Goal: Transaction & Acquisition: Purchase product/service

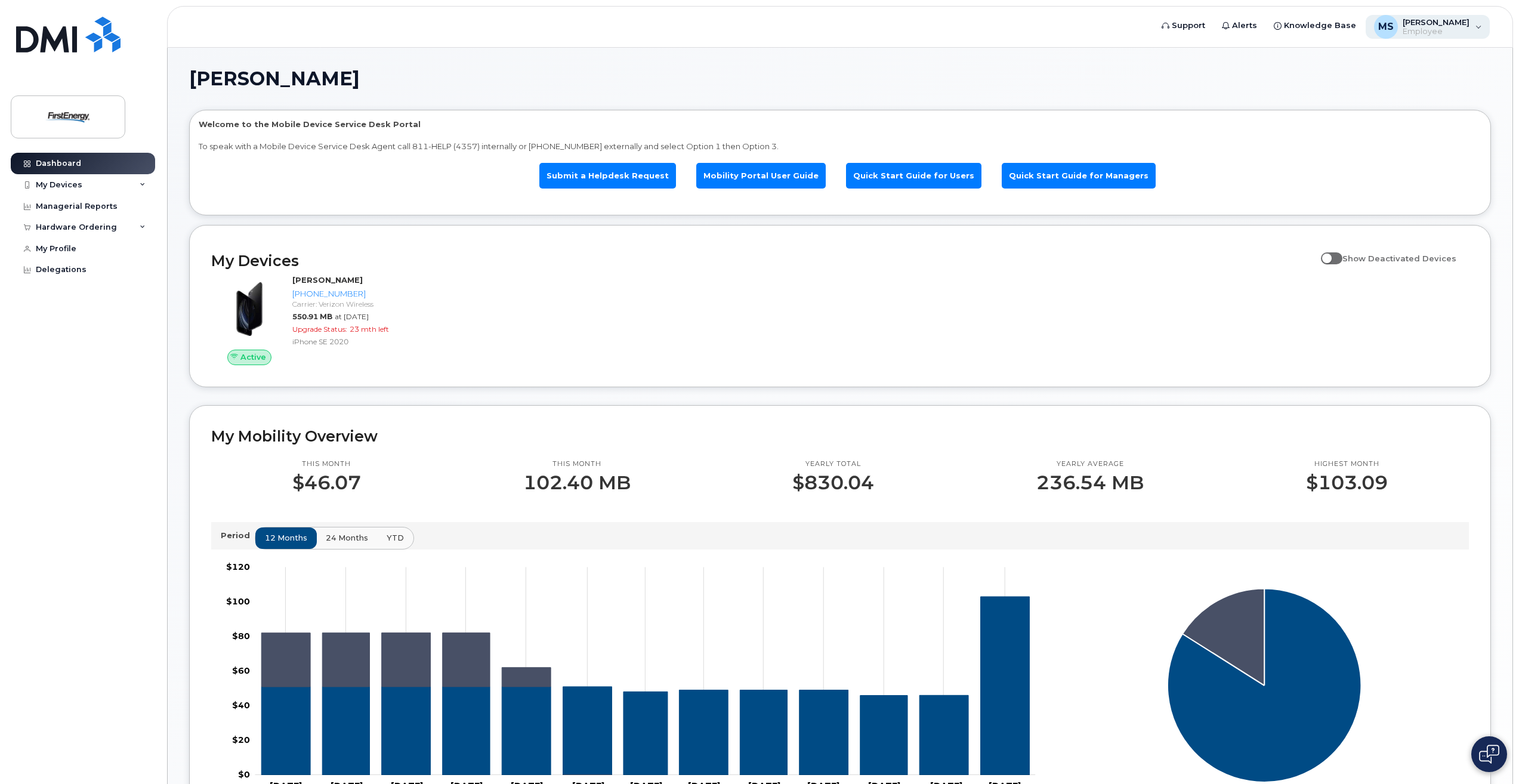
click at [1472, 29] on div "[PERSON_NAME] A Employee" at bounding box center [1428, 27] width 125 height 24
click at [1221, 82] on h1 "[PERSON_NAME]" at bounding box center [837, 79] width 1296 height 19
click at [142, 185] on icon at bounding box center [142, 184] width 6 height 6
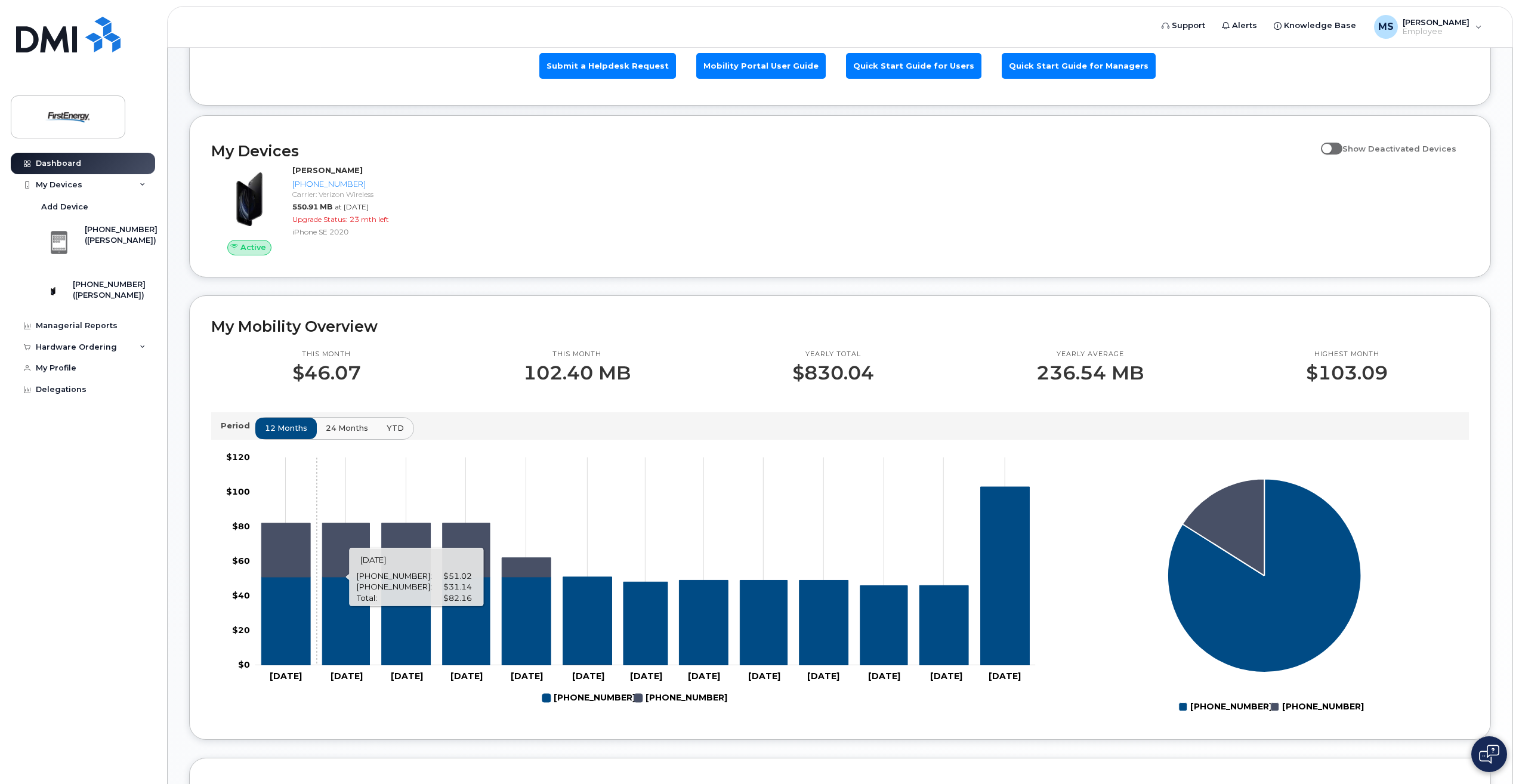
scroll to position [37, 0]
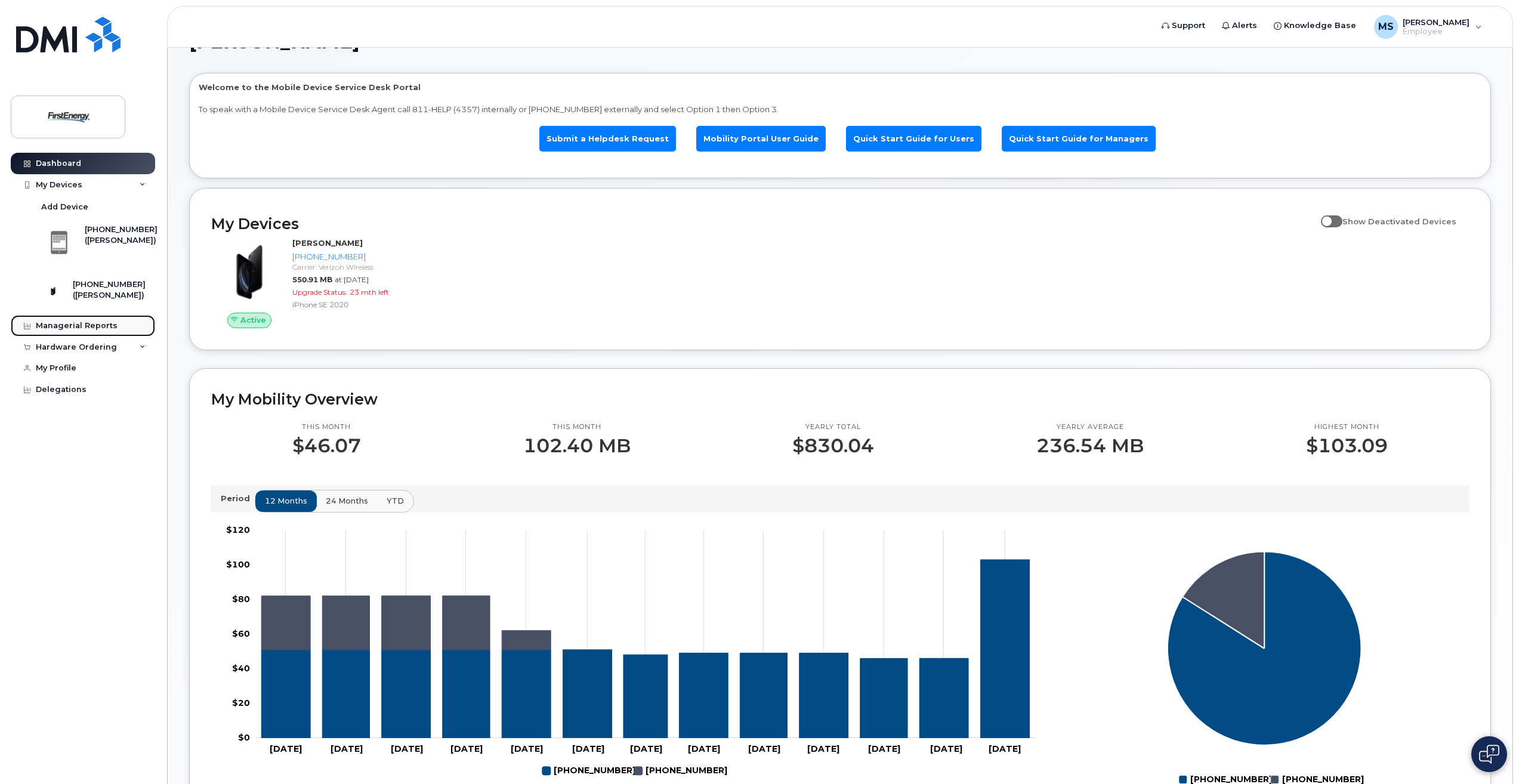
click at [42, 331] on div "Managerial Reports" at bounding box center [76, 325] width 81 height 10
click at [80, 331] on div "Managerial Reports" at bounding box center [76, 325] width 81 height 10
click at [1044, 141] on link "Quick Start Guide for Managers" at bounding box center [1078, 138] width 154 height 26
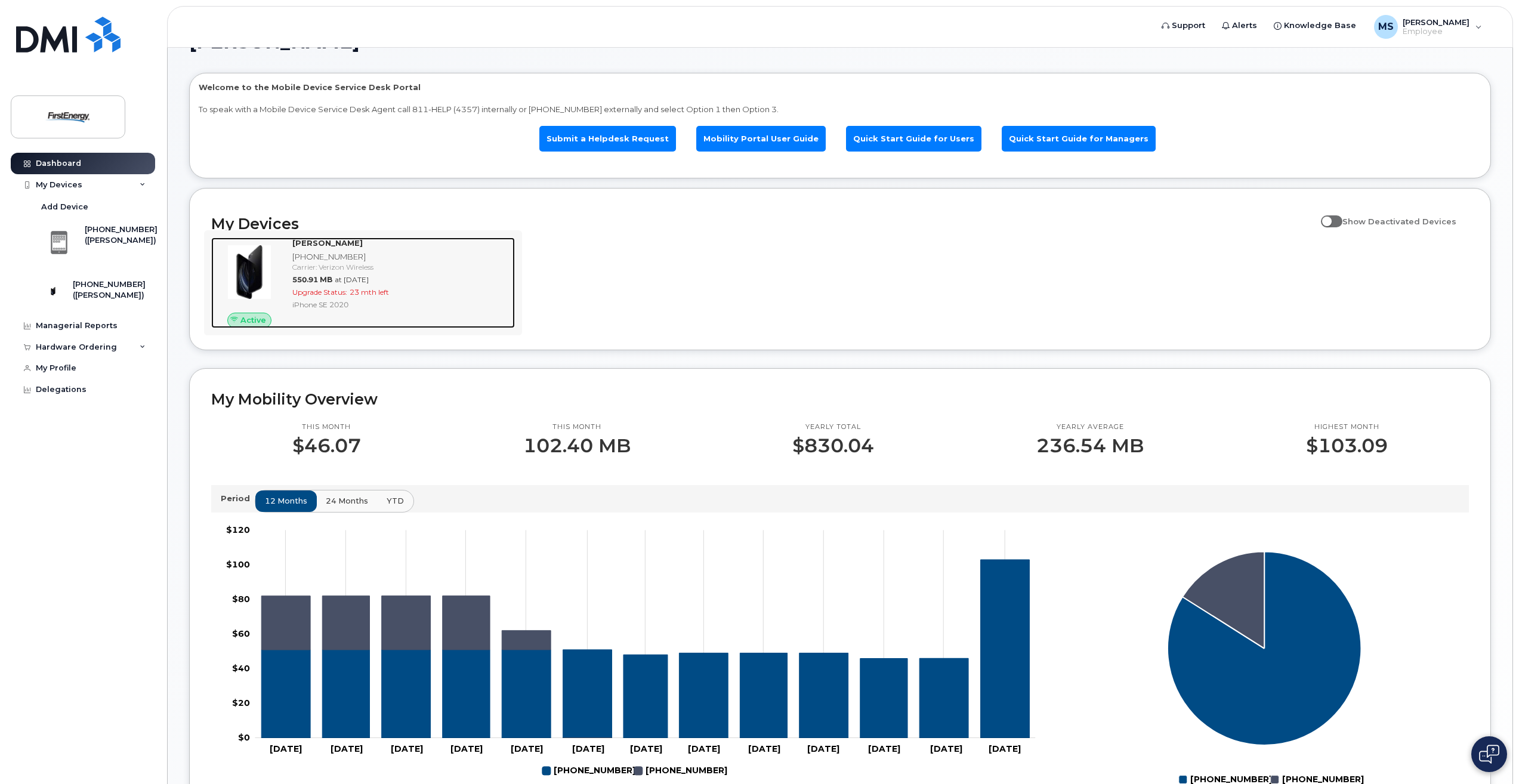
click at [288, 241] on div "STEVEN A MATHA 814-860-4895 Carrier: Verizon Wireless 550.91 MB at Aug 01, 2025…" at bounding box center [401, 282] width 228 height 91
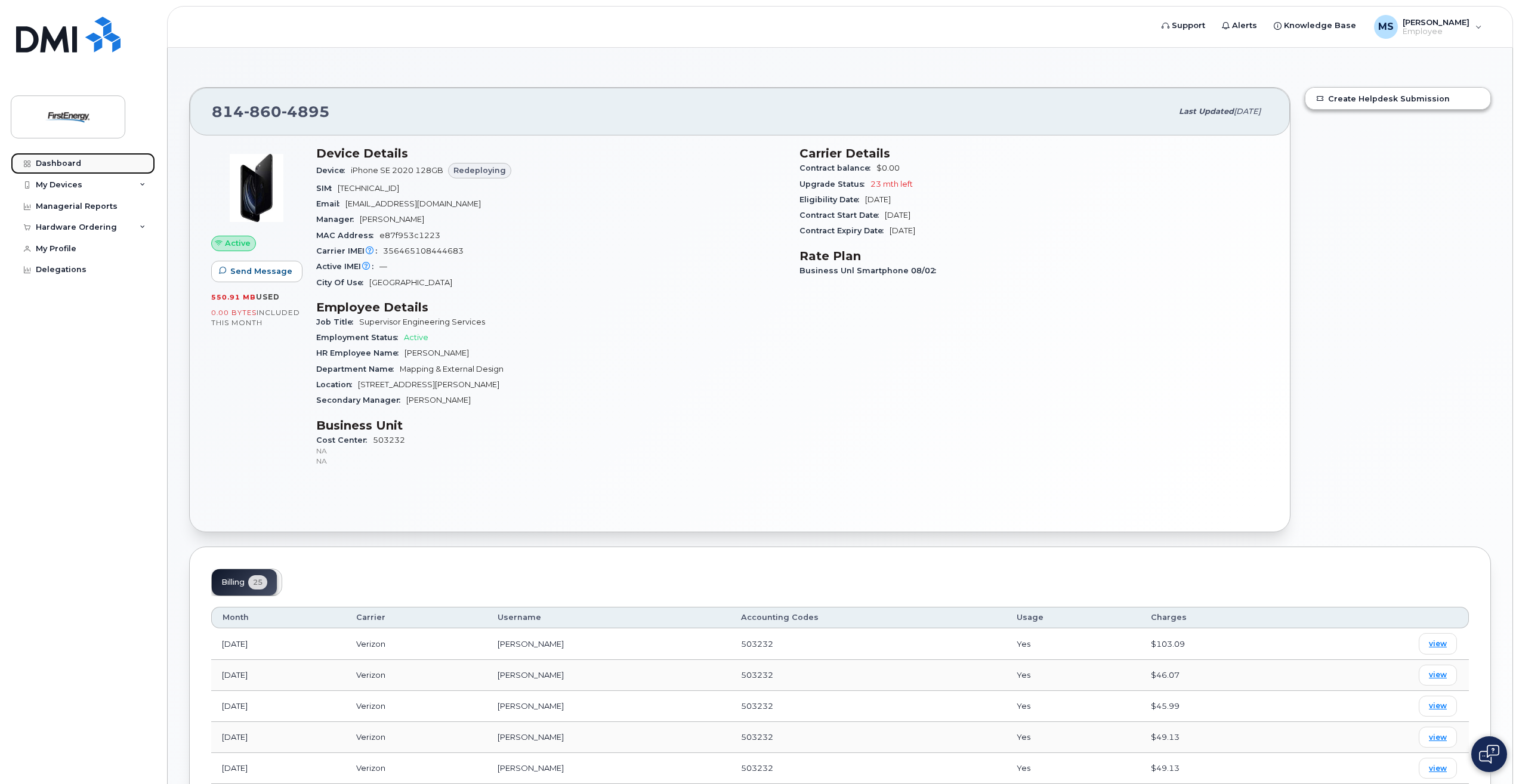
click at [61, 164] on div "Dashboard" at bounding box center [58, 163] width 45 height 10
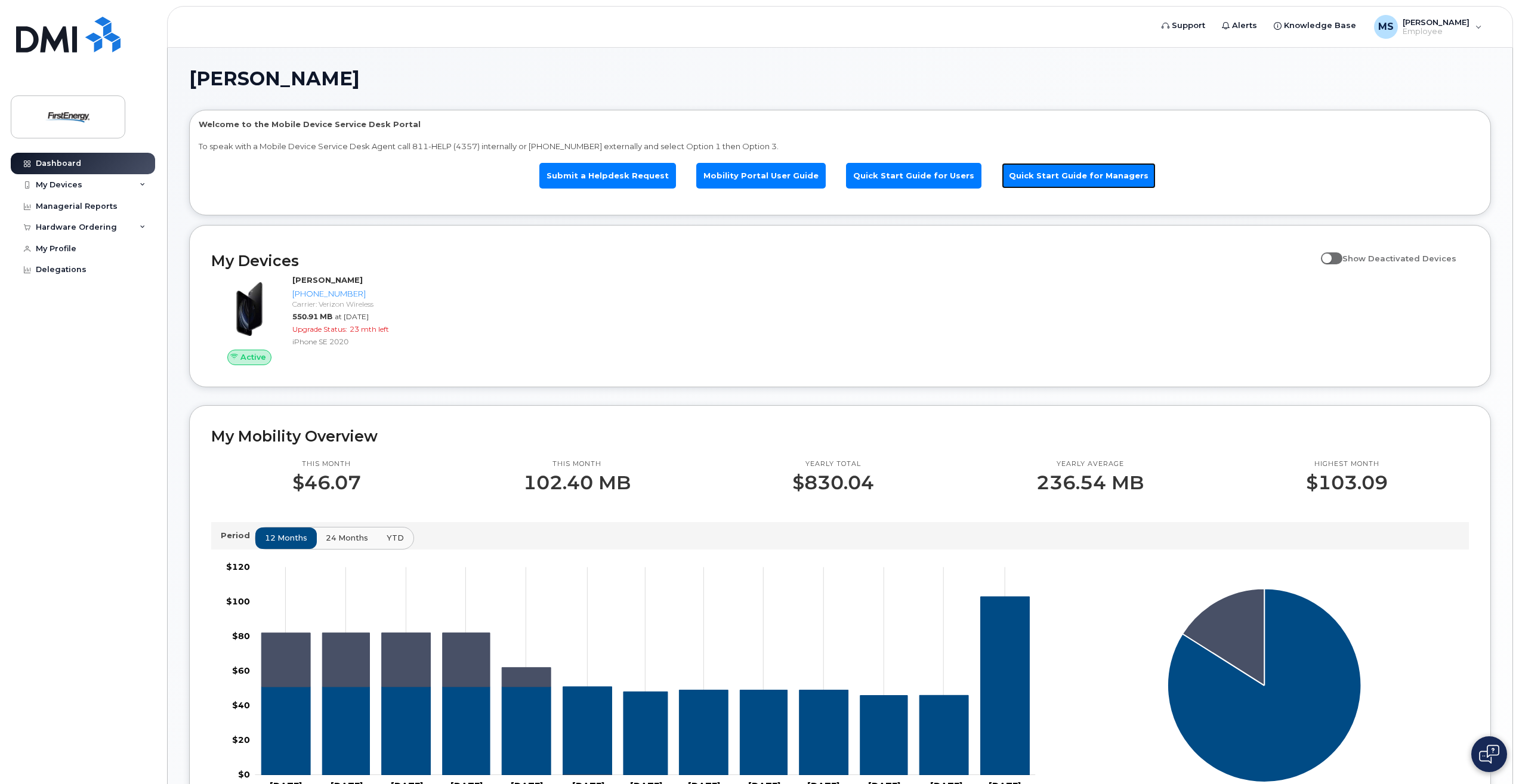
click at [1038, 177] on link "Quick Start Guide for Managers" at bounding box center [1078, 176] width 154 height 26
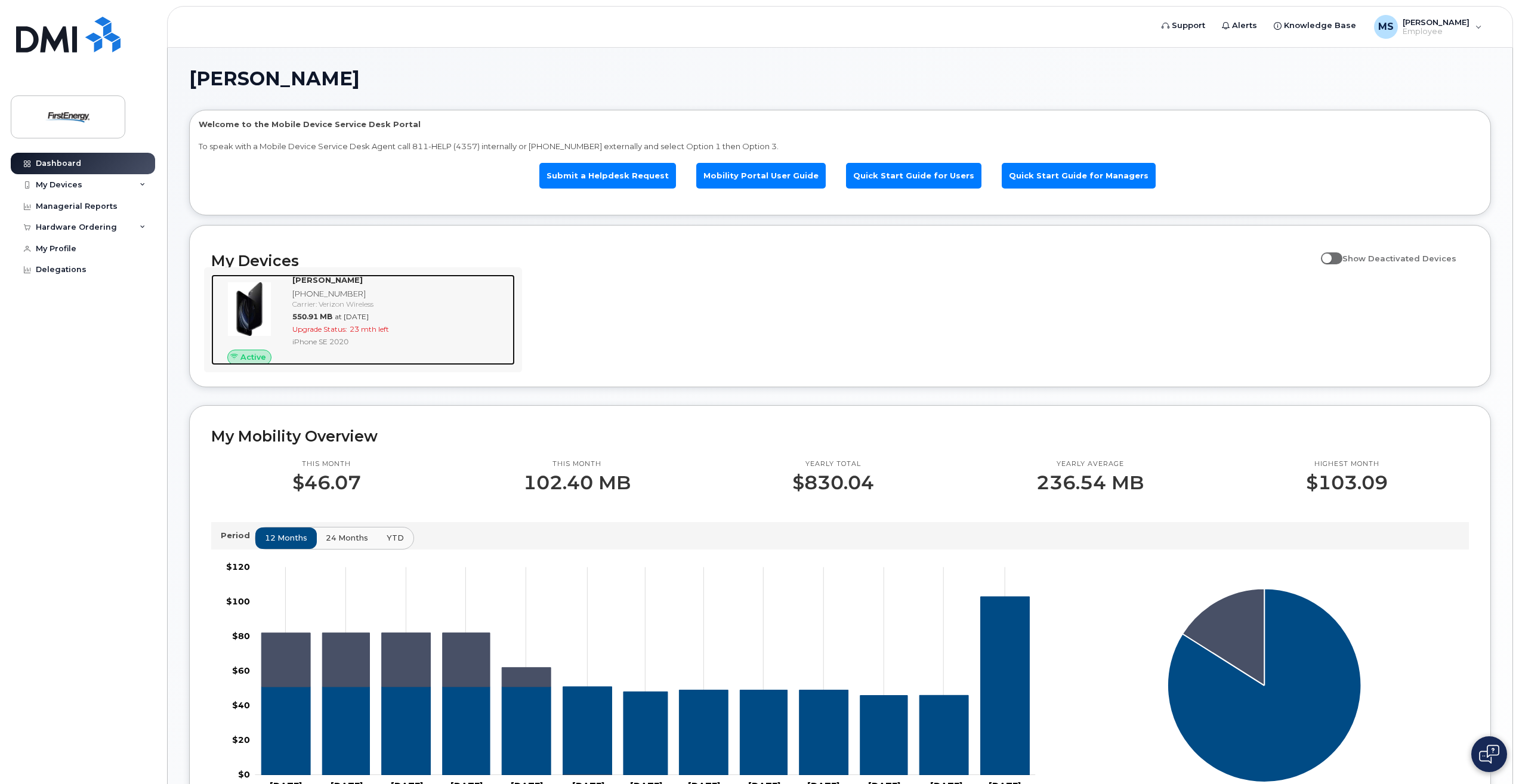
click at [255, 295] on img at bounding box center [249, 309] width 57 height 57
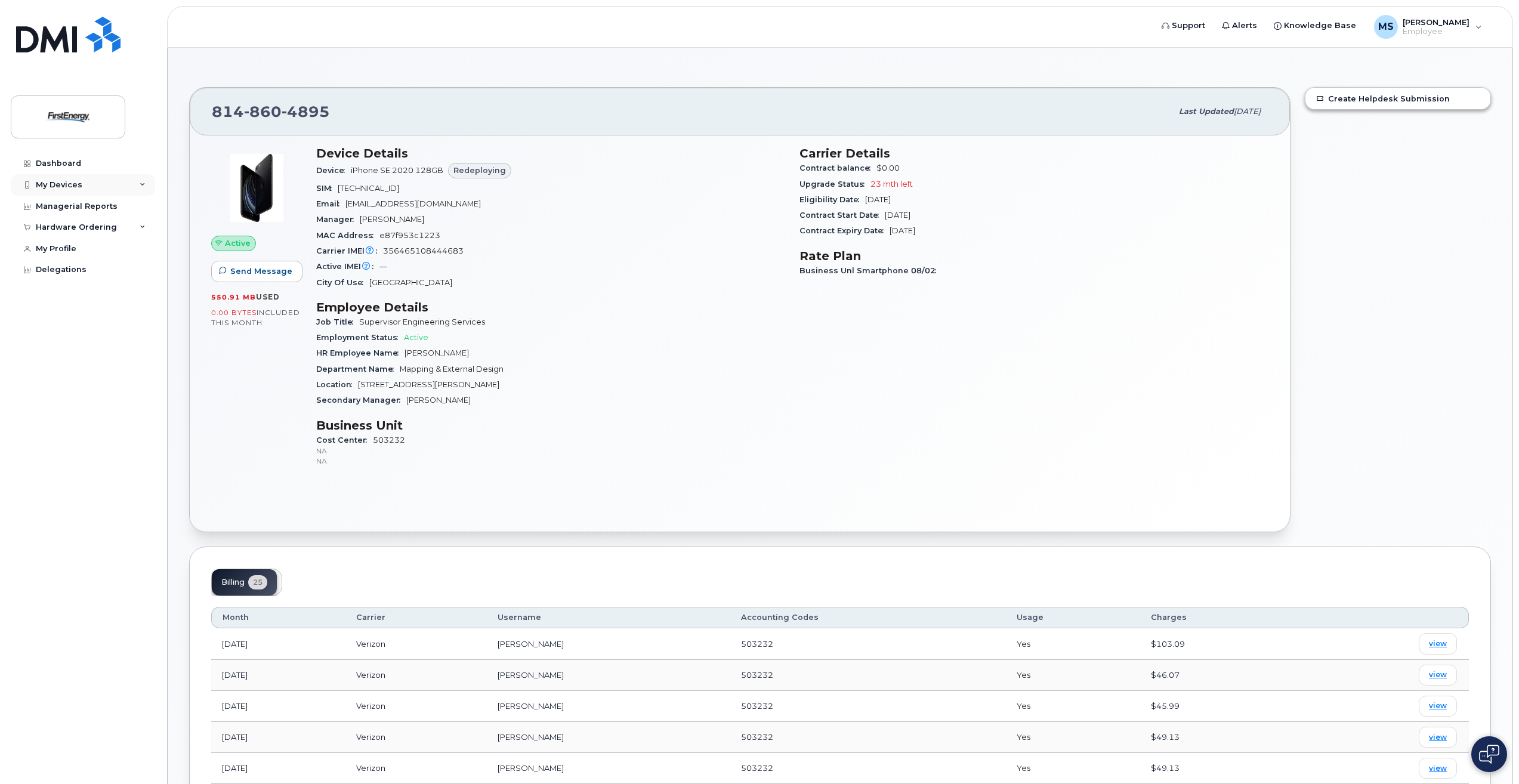
click at [138, 184] on div "My Devices" at bounding box center [82, 184] width 145 height 22
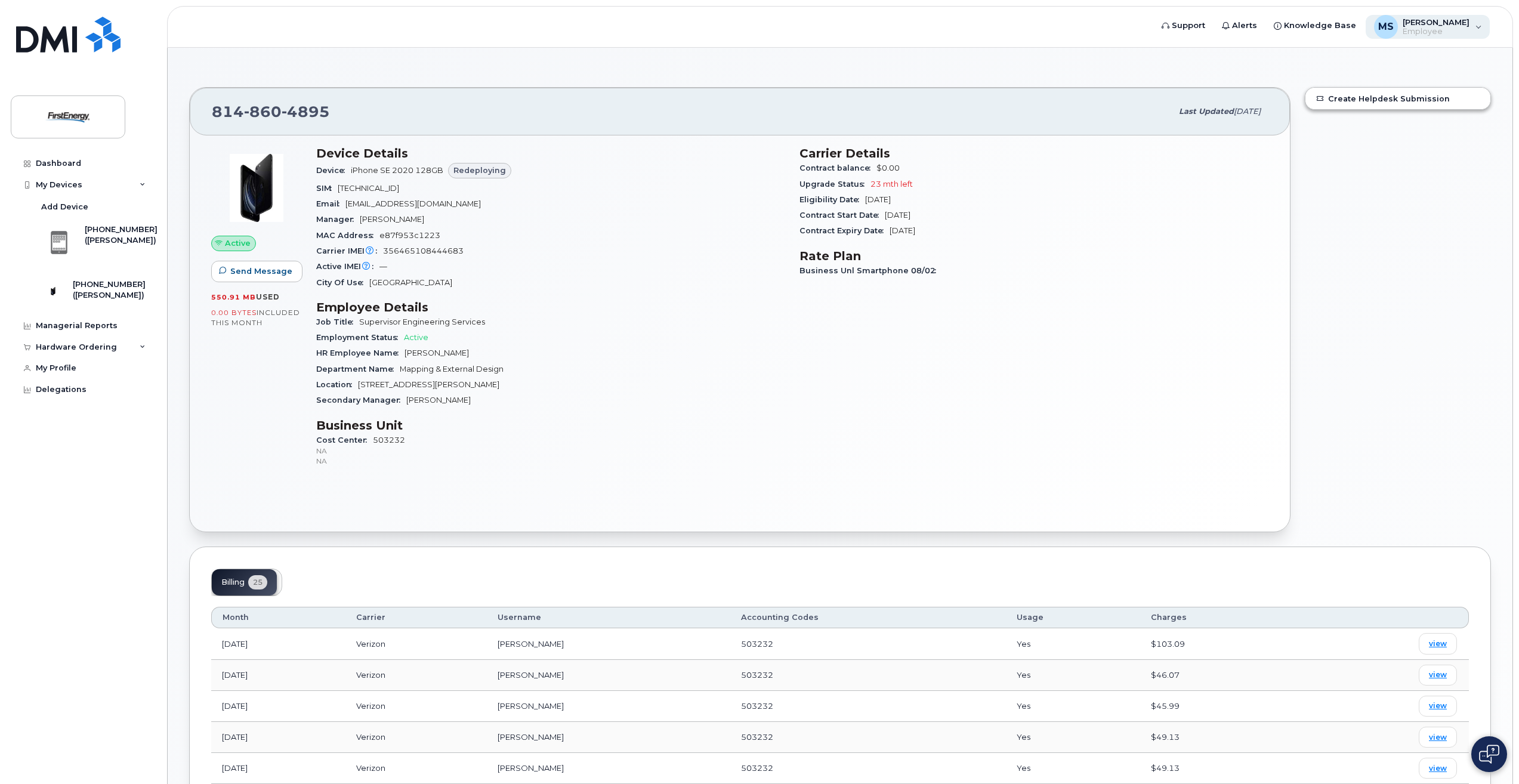
click at [1477, 24] on div "MS Matha, Steven A Employee" at bounding box center [1428, 27] width 125 height 24
click at [78, 331] on div "Managerial Reports" at bounding box center [76, 325] width 81 height 10
click at [138, 350] on div "Hardware Ordering" at bounding box center [82, 347] width 145 height 22
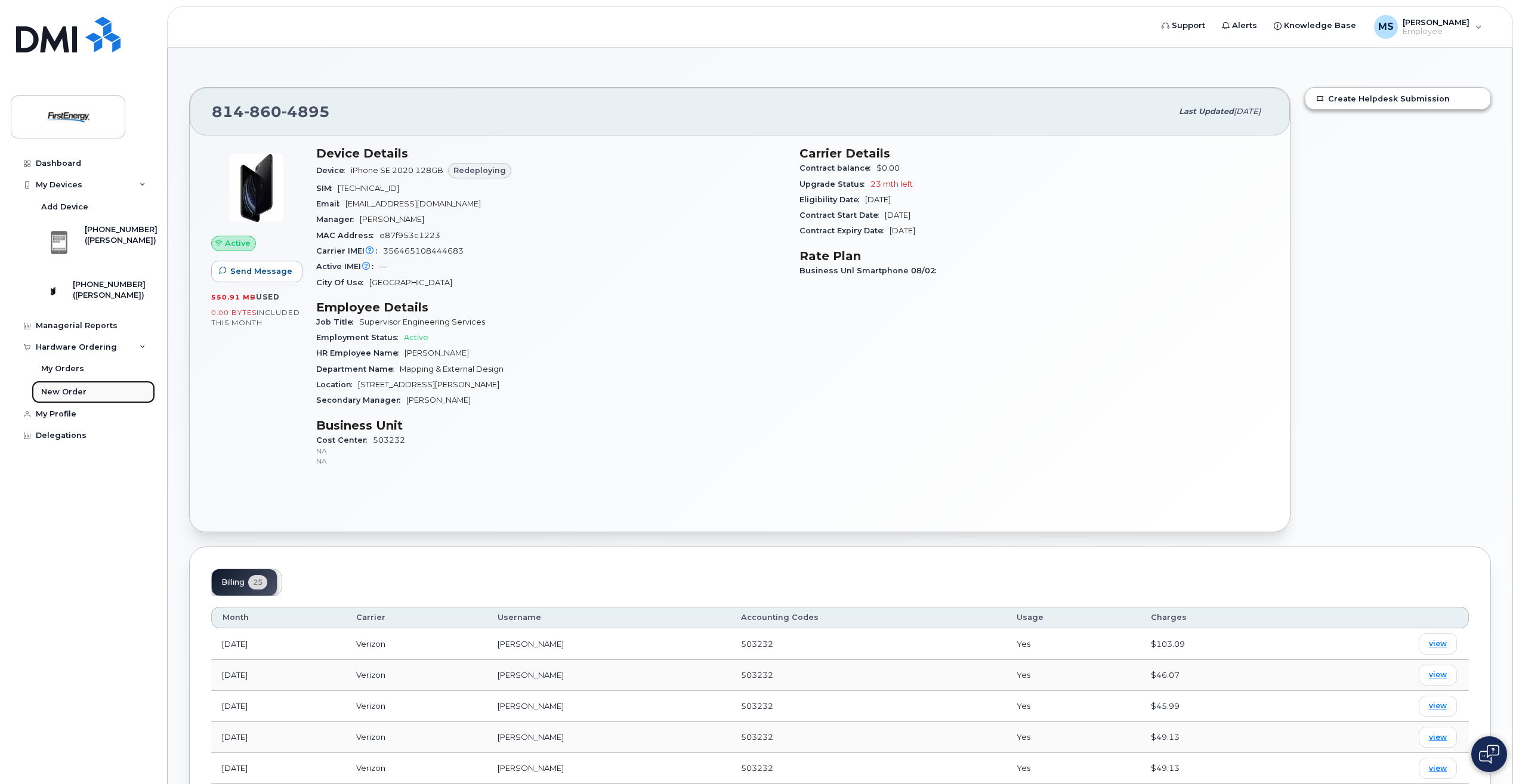
click at [80, 396] on div "New Order" at bounding box center [64, 392] width 45 height 10
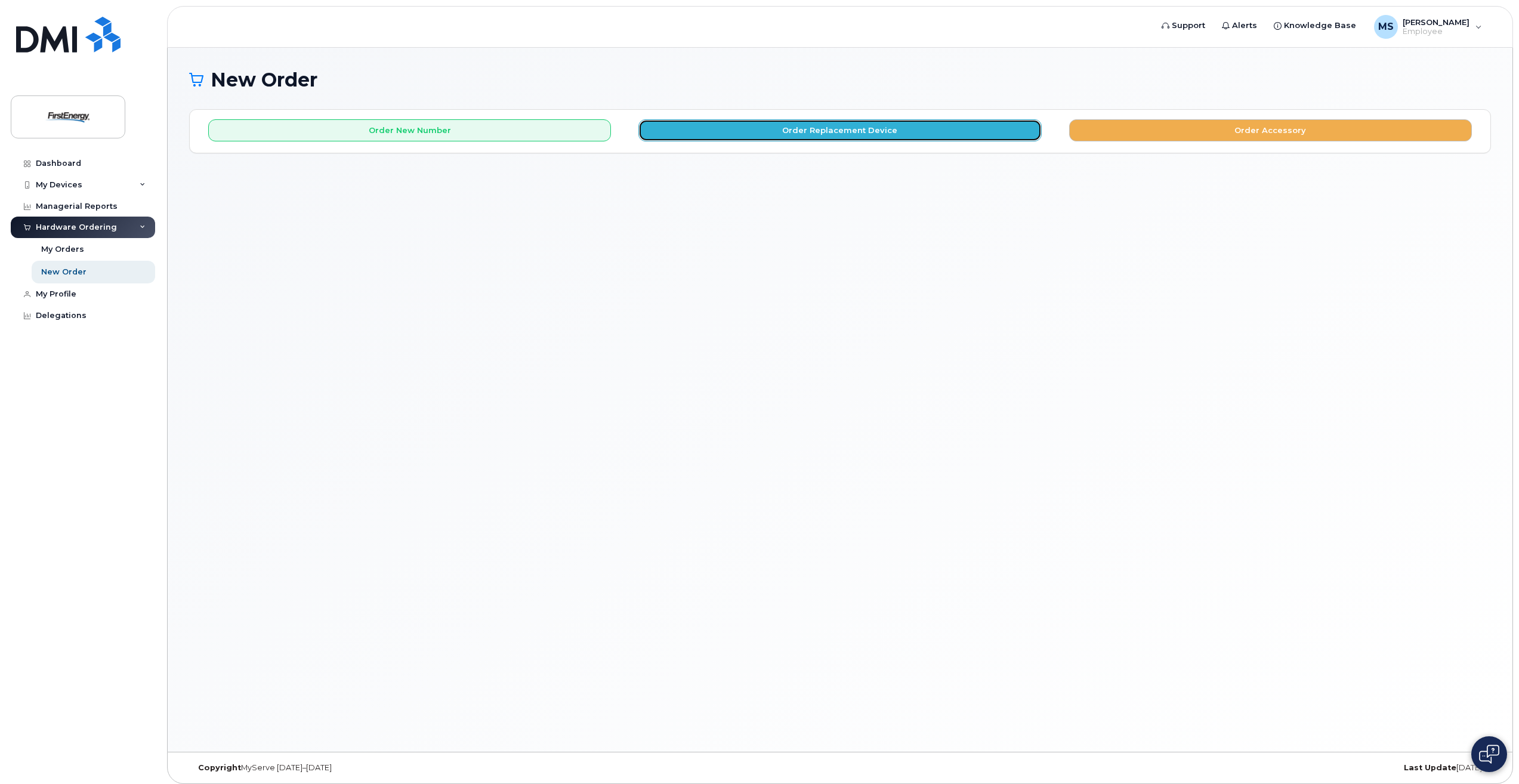
click at [821, 130] on button "Order Replacement Device" at bounding box center [840, 131] width 402 height 22
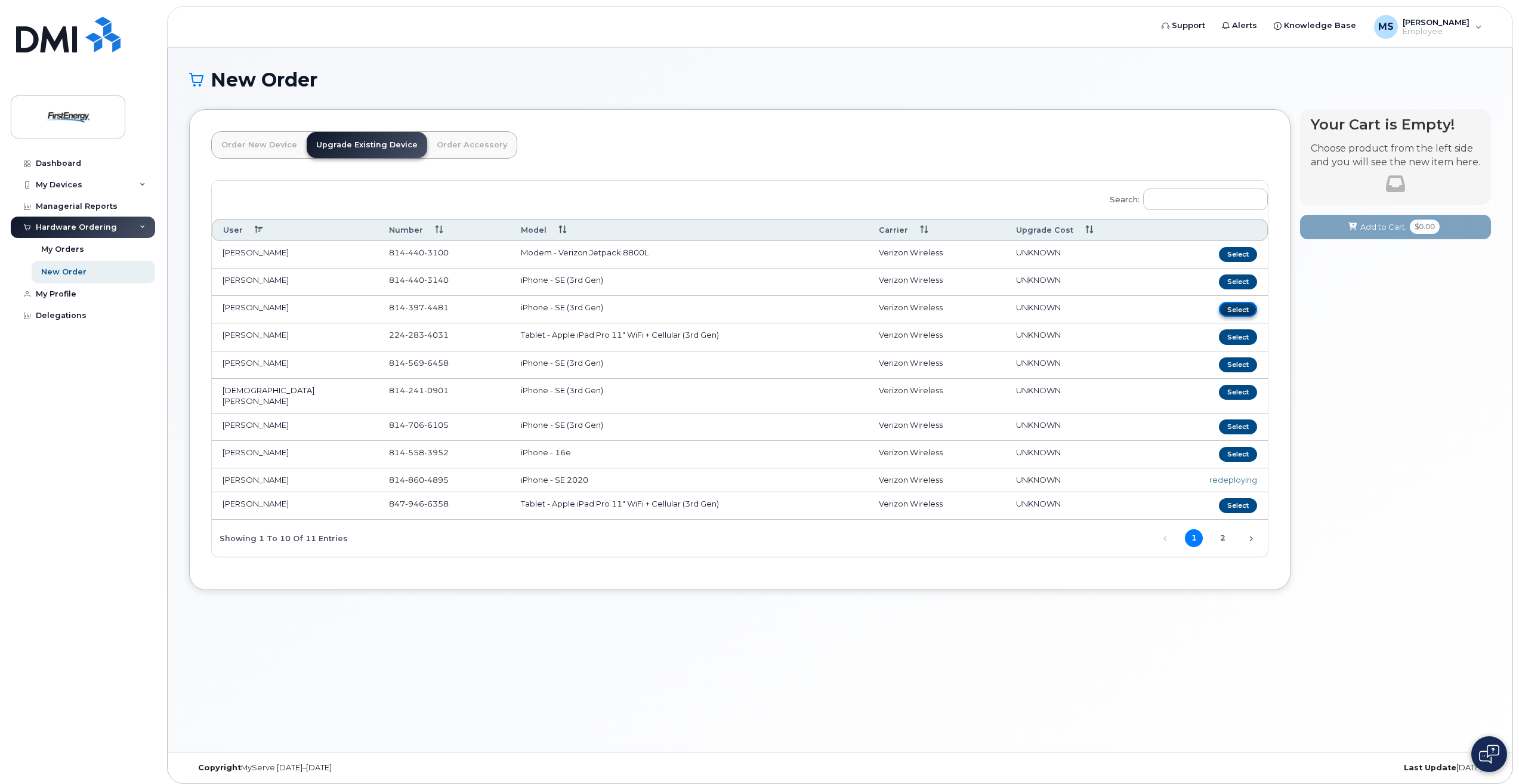
click at [1238, 307] on button "Select" at bounding box center [1238, 309] width 38 height 15
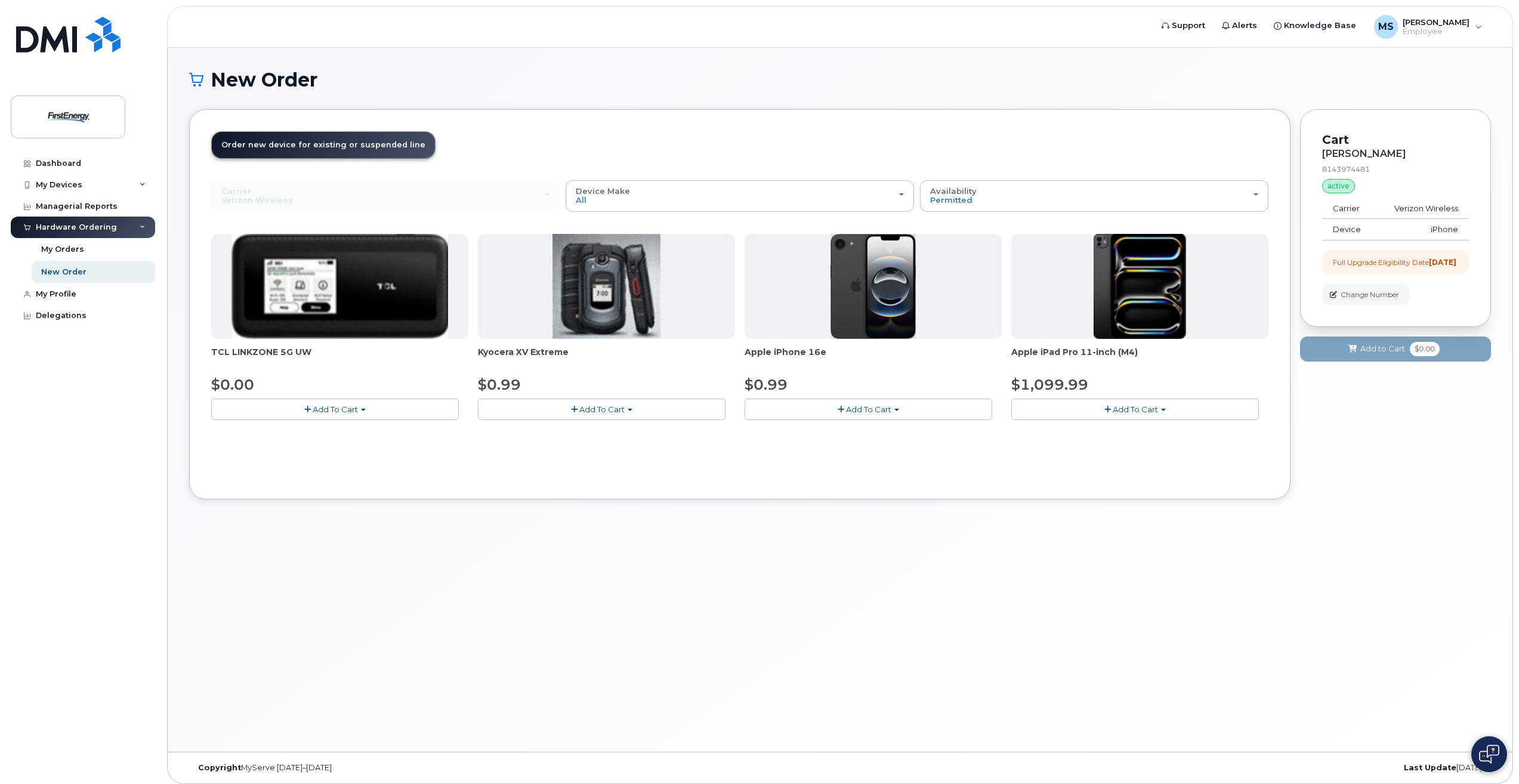
click at [859, 408] on span "Add To Cart" at bounding box center [868, 408] width 45 height 10
drag, startPoint x: 907, startPoint y: 410, endPoint x: 917, endPoint y: 411, distance: 10.0
click at [910, 410] on button "Add To Cart" at bounding box center [868, 408] width 248 height 21
click at [841, 410] on span "button" at bounding box center [841, 409] width 7 height 8
click at [820, 429] on link "$0.99 - 2 Year Upgrade" at bounding box center [805, 431] width 115 height 15
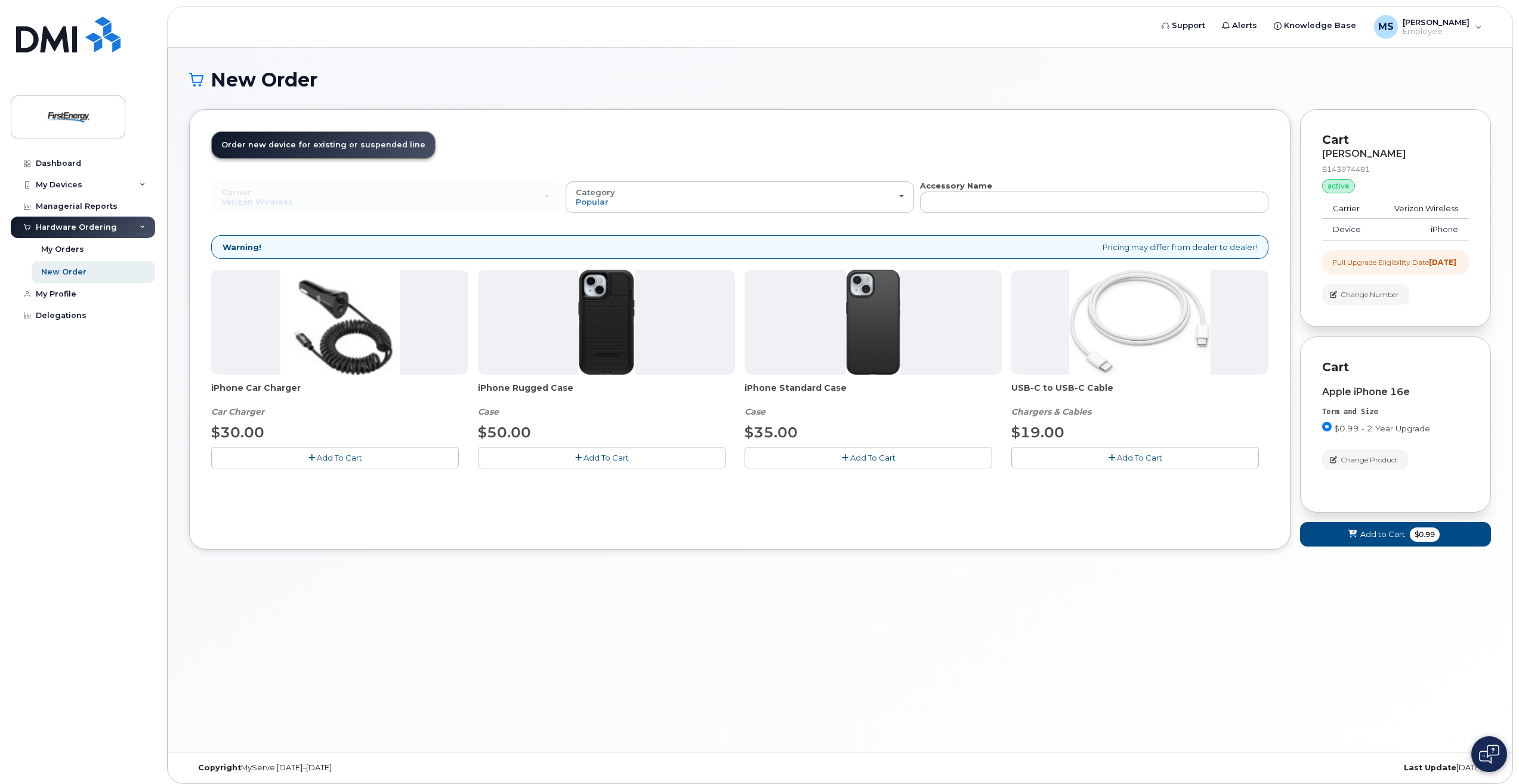
click at [880, 458] on span "Add To Cart" at bounding box center [872, 457] width 45 height 10
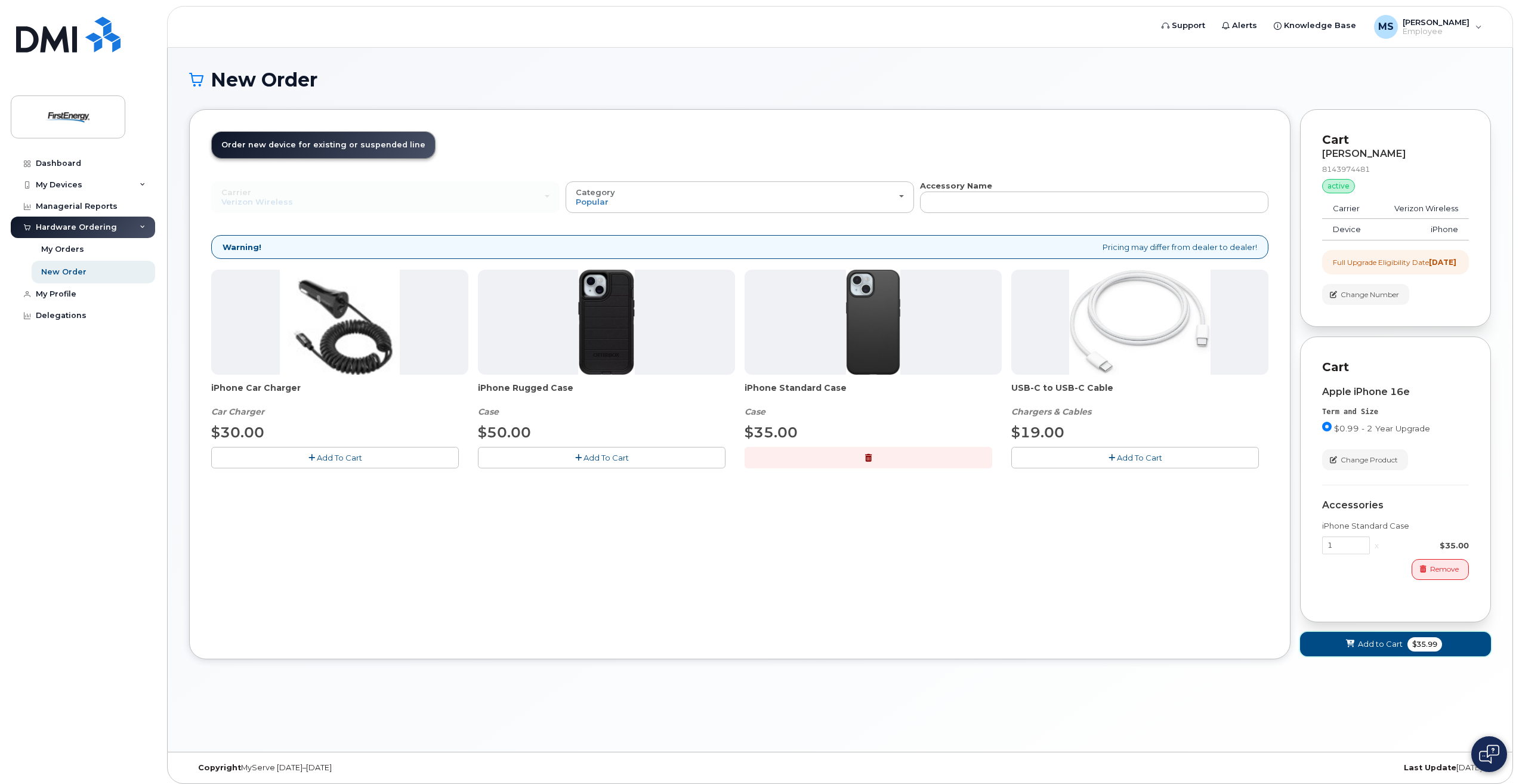
click at [1357, 656] on button "Add to Cart $35.99" at bounding box center [1395, 644] width 191 height 24
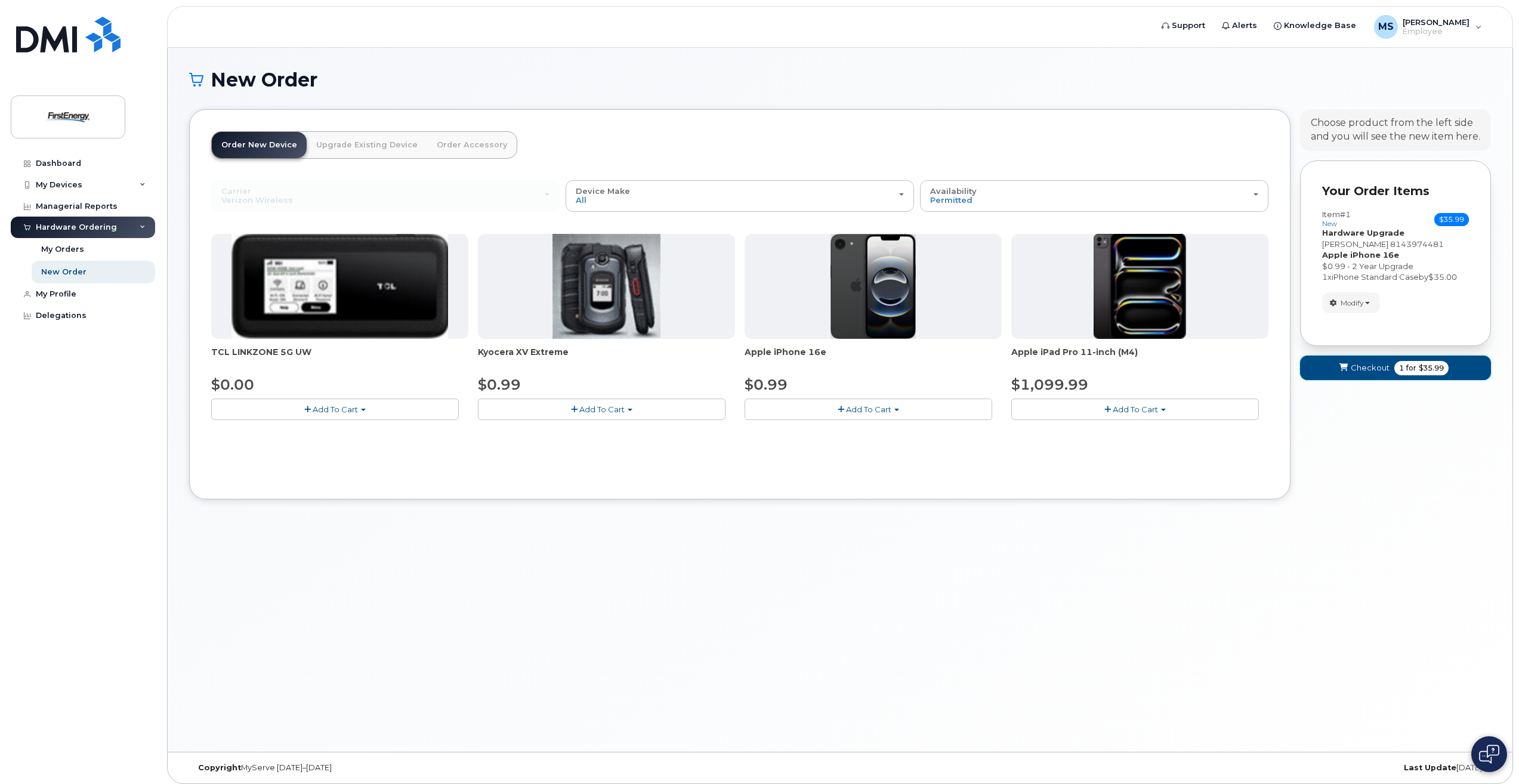
click at [1352, 370] on span "Checkout" at bounding box center [1370, 367] width 39 height 11
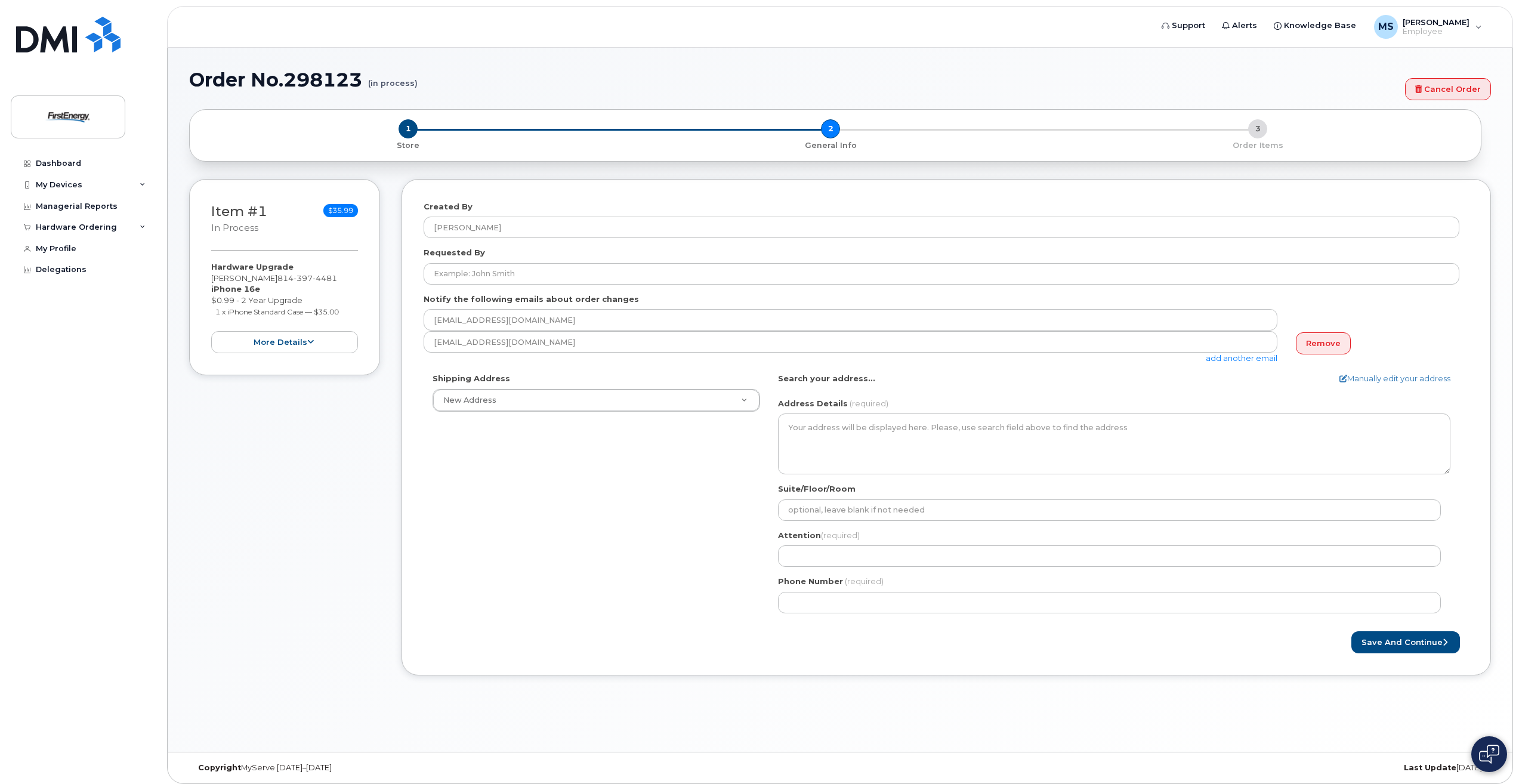
select select
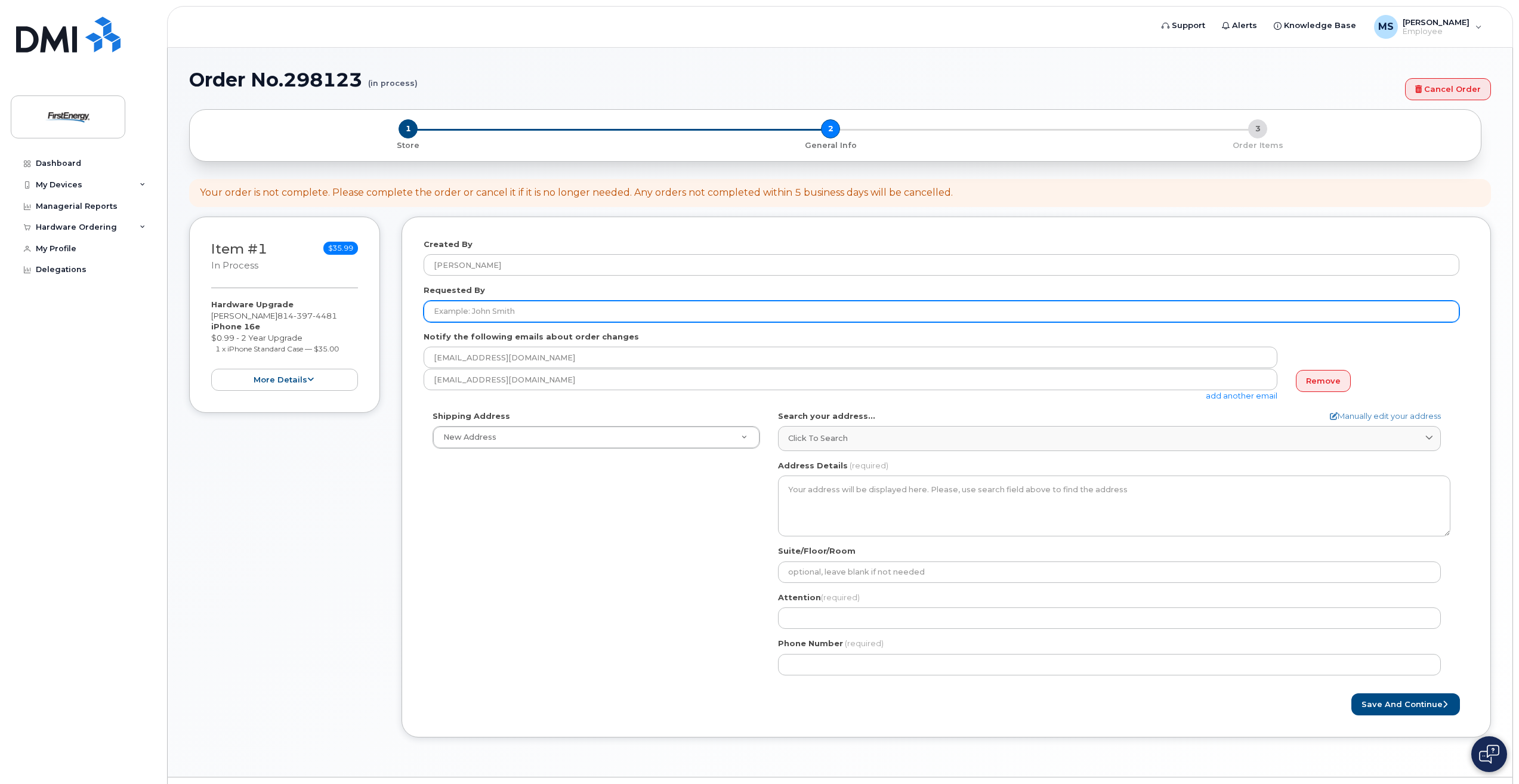
click at [518, 312] on input "Requested By" at bounding box center [941, 311] width 1036 height 22
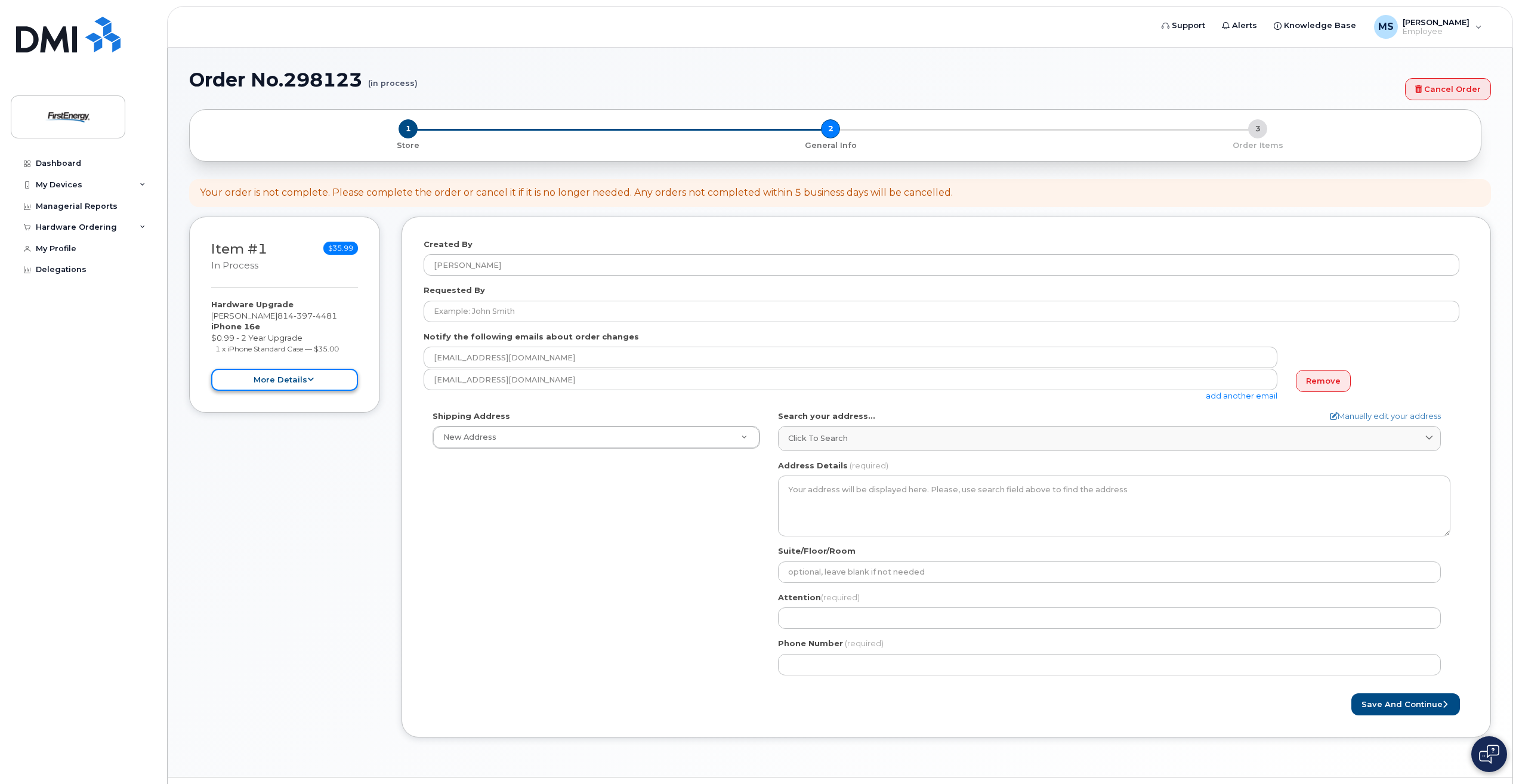
click at [308, 375] on button "more details" at bounding box center [285, 380] width 147 height 22
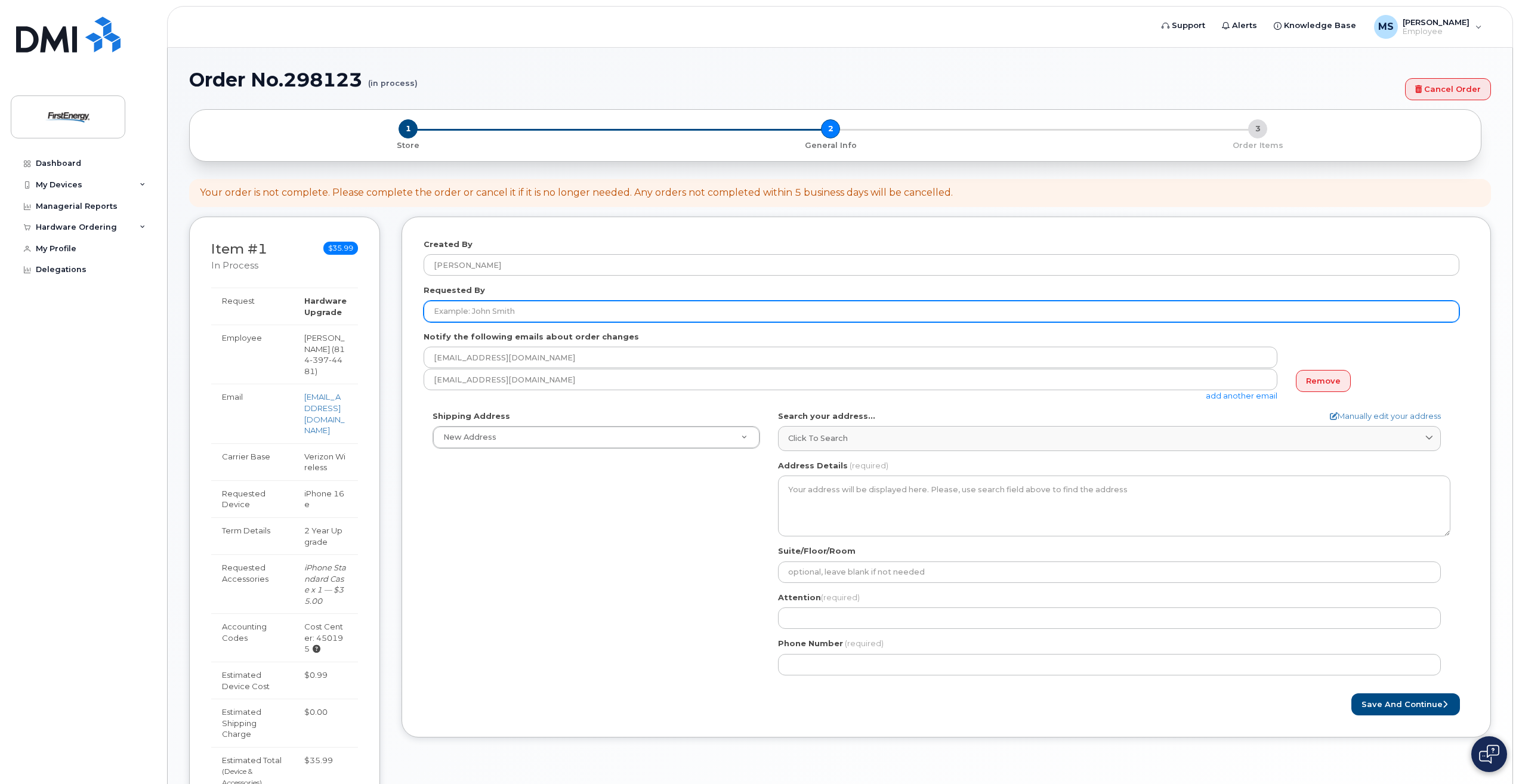
click at [472, 312] on input "Requested By" at bounding box center [941, 311] width 1036 height 22
type input "[PERSON_NAME]"
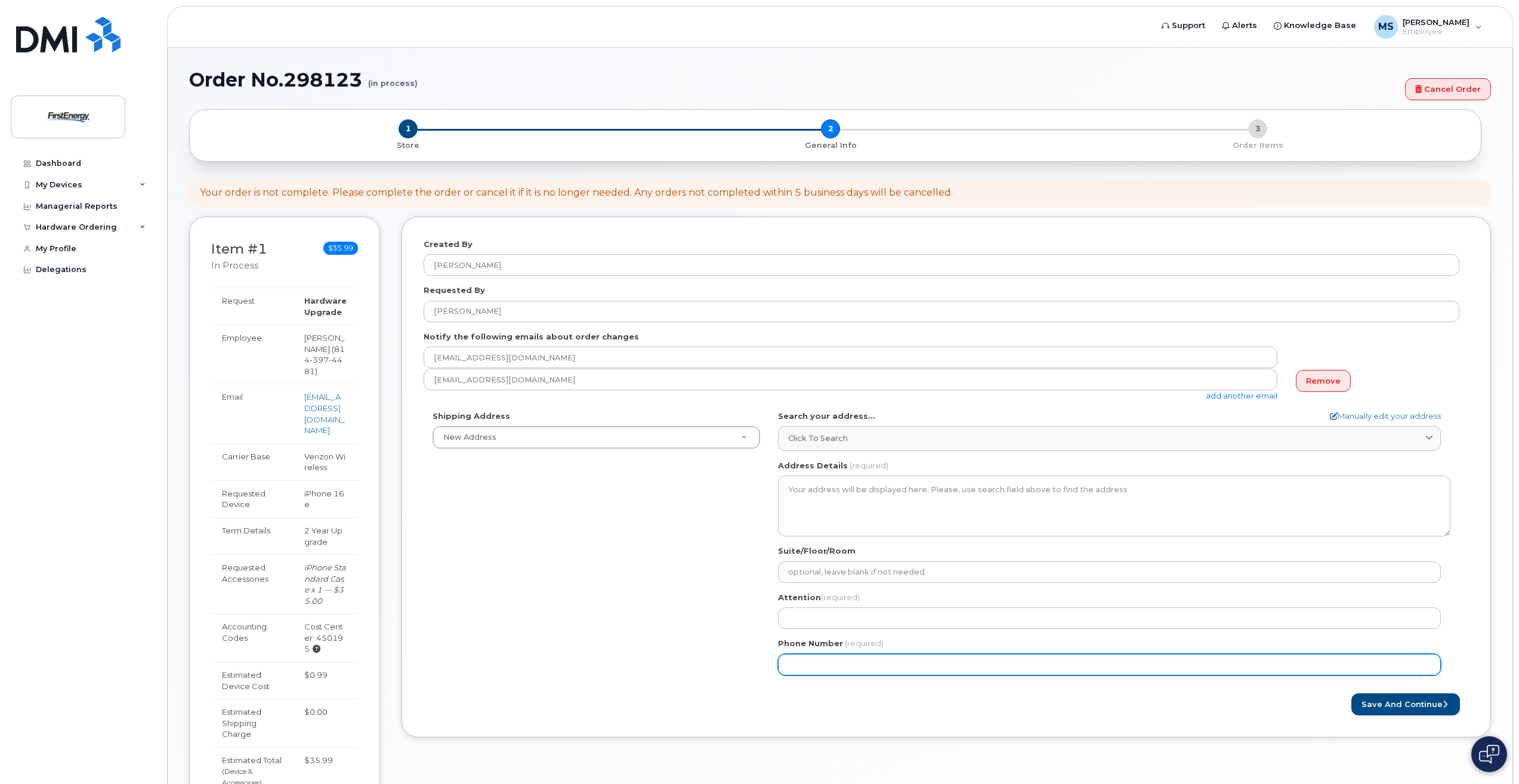
drag, startPoint x: 475, startPoint y: 594, endPoint x: 473, endPoint y: 582, distance: 12.2
click at [473, 585] on div "Shipping Address New Address New Address [STREET_ADDRESS] AB Search your addres…" at bounding box center [941, 547] width 1036 height 273
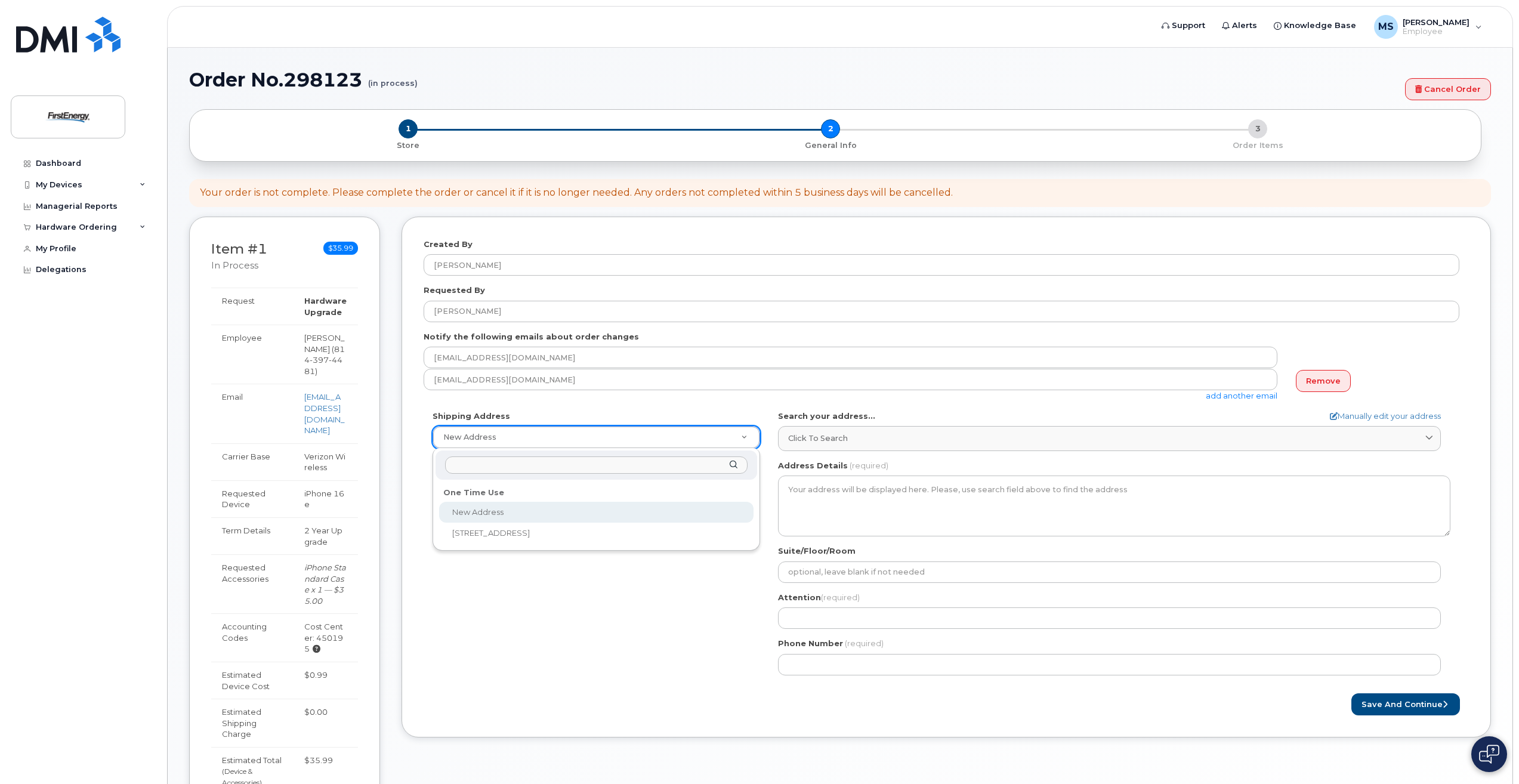
click at [578, 468] on input "text" at bounding box center [595, 465] width 302 height 17
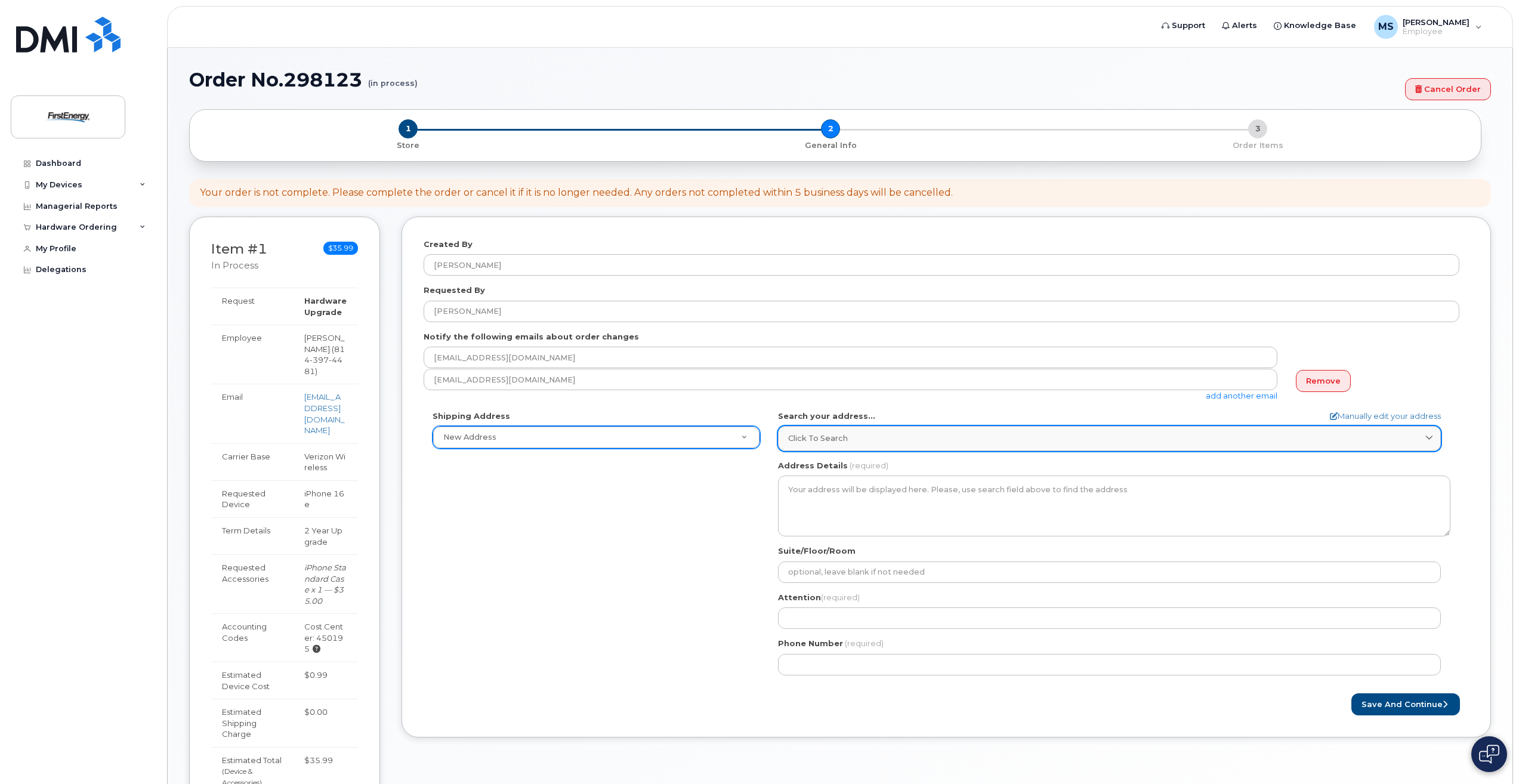
click at [809, 435] on span "Click to search" at bounding box center [818, 438] width 60 height 11
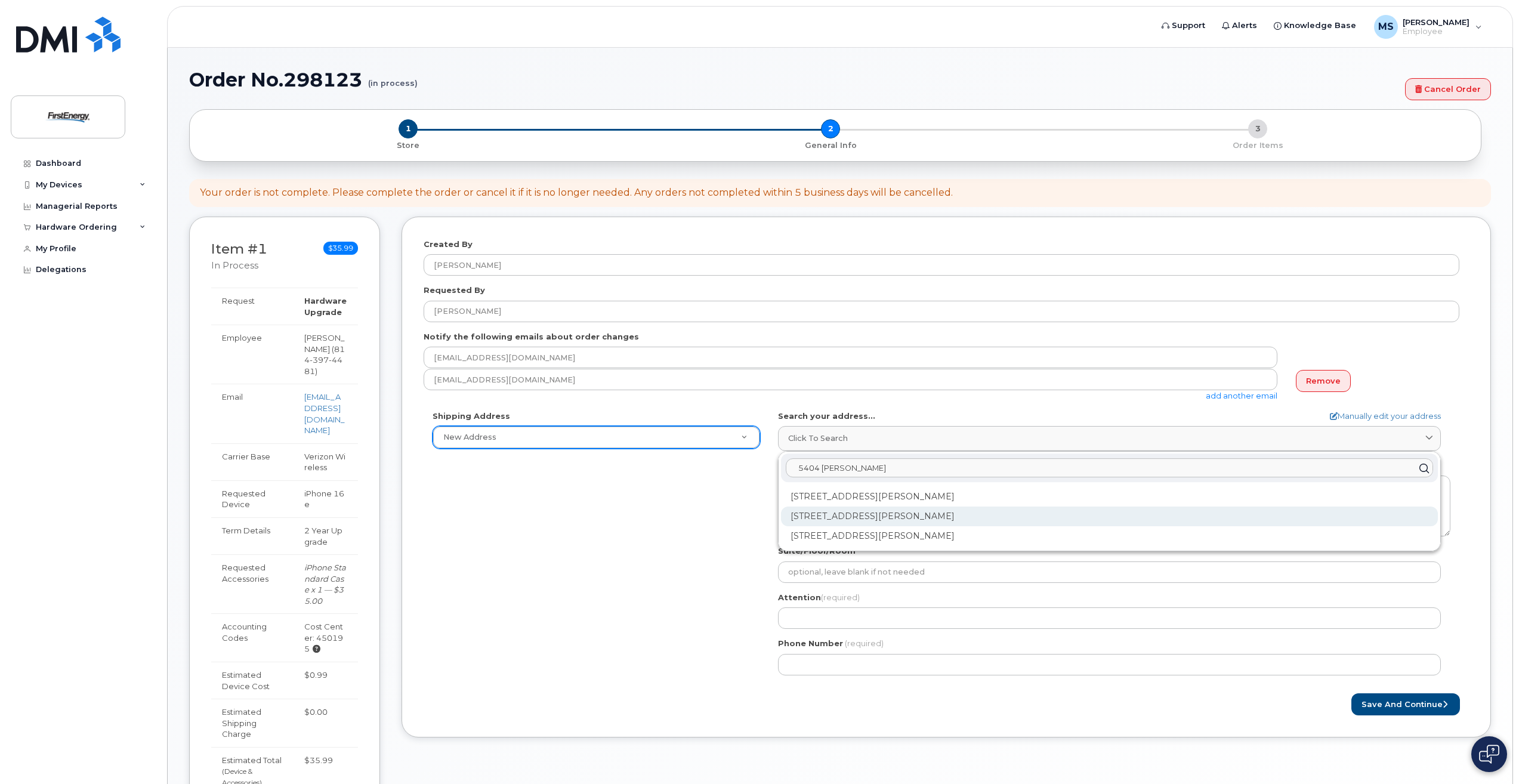
type input "5404 [PERSON_NAME]"
click at [885, 521] on div "[STREET_ADDRESS][PERSON_NAME]" at bounding box center [1109, 516] width 657 height 20
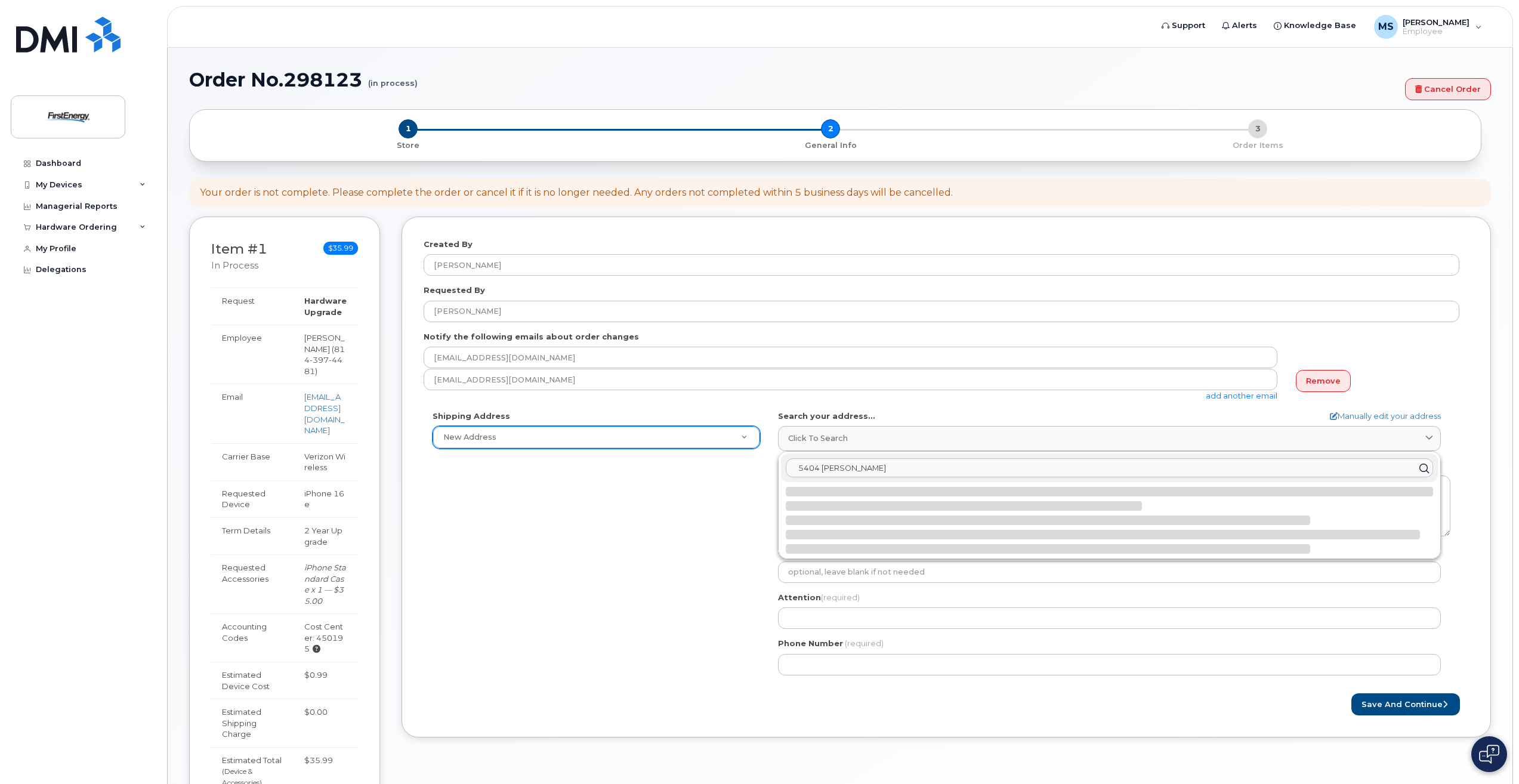
select select
type textarea "[STREET_ADDRESS][PERSON_NAME]"
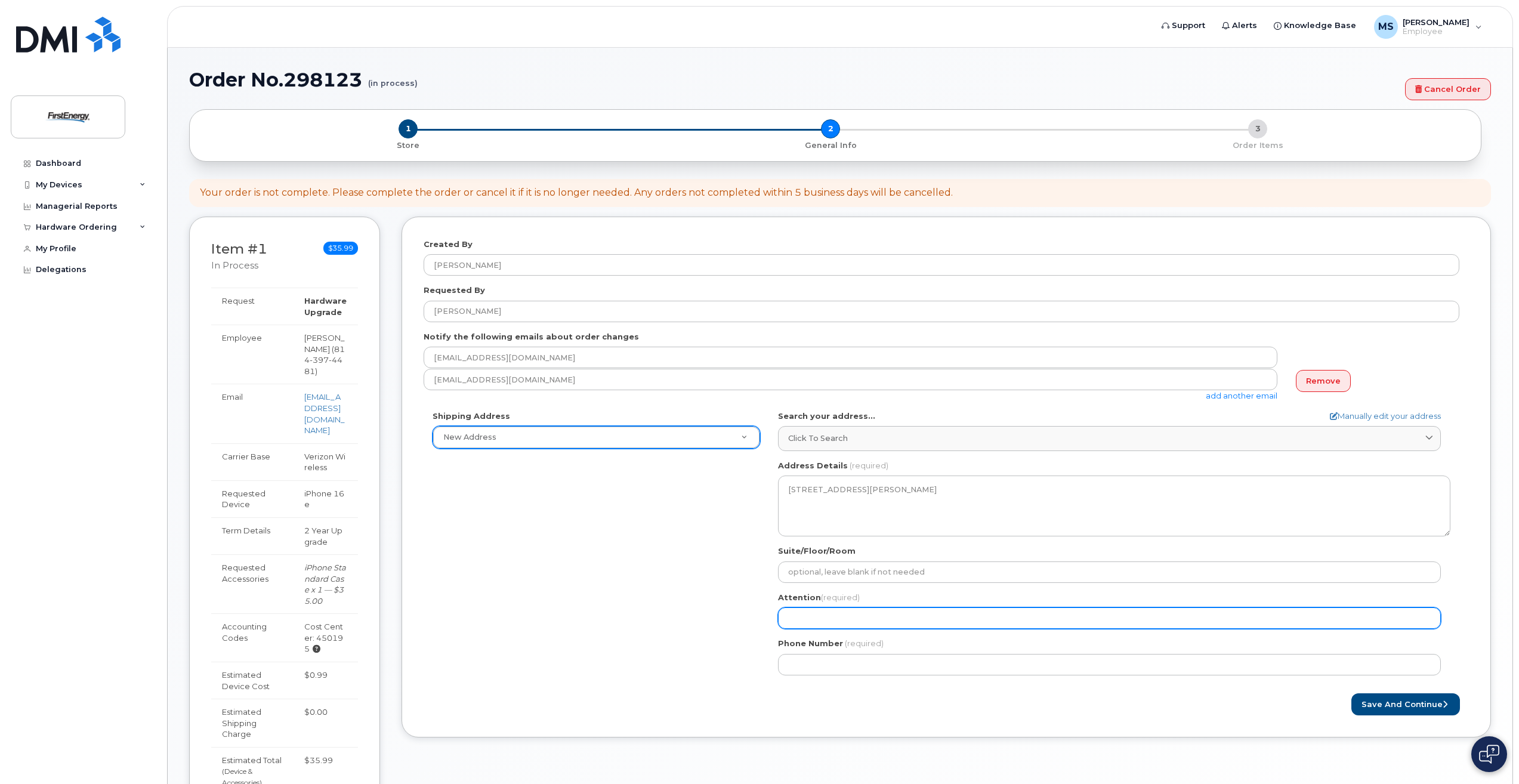
click at [825, 617] on input "Attention (required)" at bounding box center [1110, 618] width 663 height 22
select select
type input "J"
select select
type input "Ju"
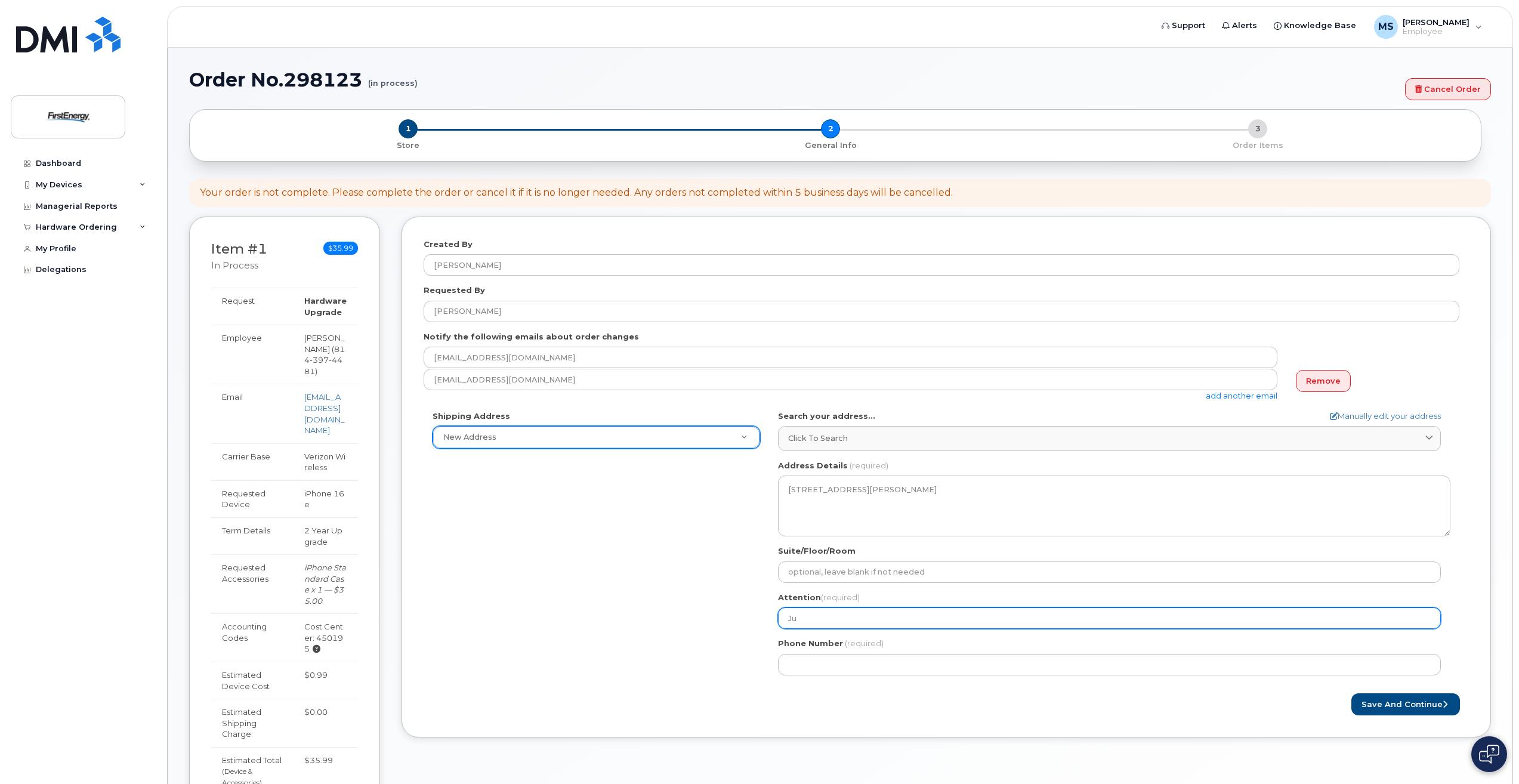
select select
type input "[DEMOGRAPHIC_DATA]"
select select
type input "[PERSON_NAME]"
select select
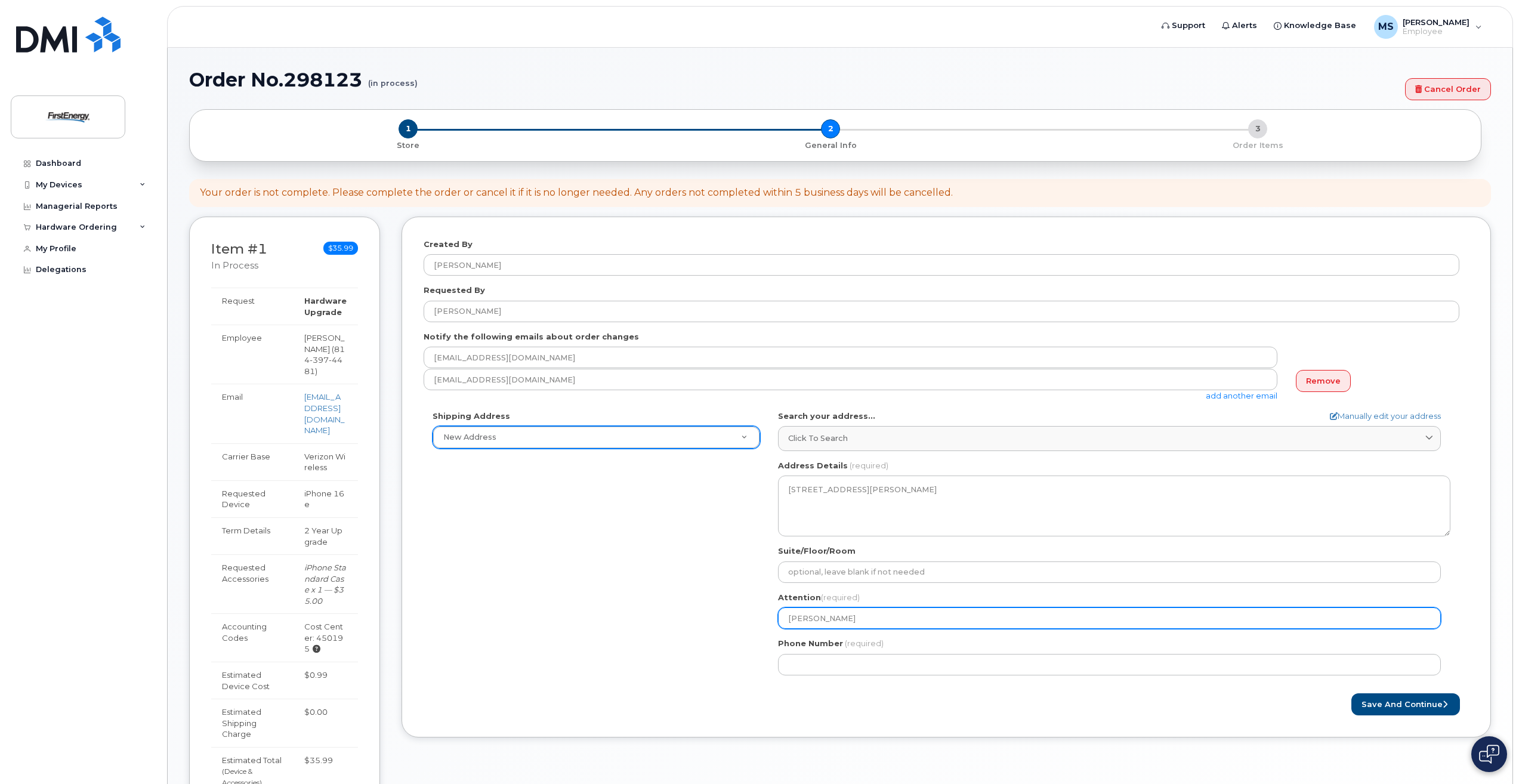
type input "[PERSON_NAME]"
select select
type input "[PERSON_NAME]"
select select
type input "[PERSON_NAME]"
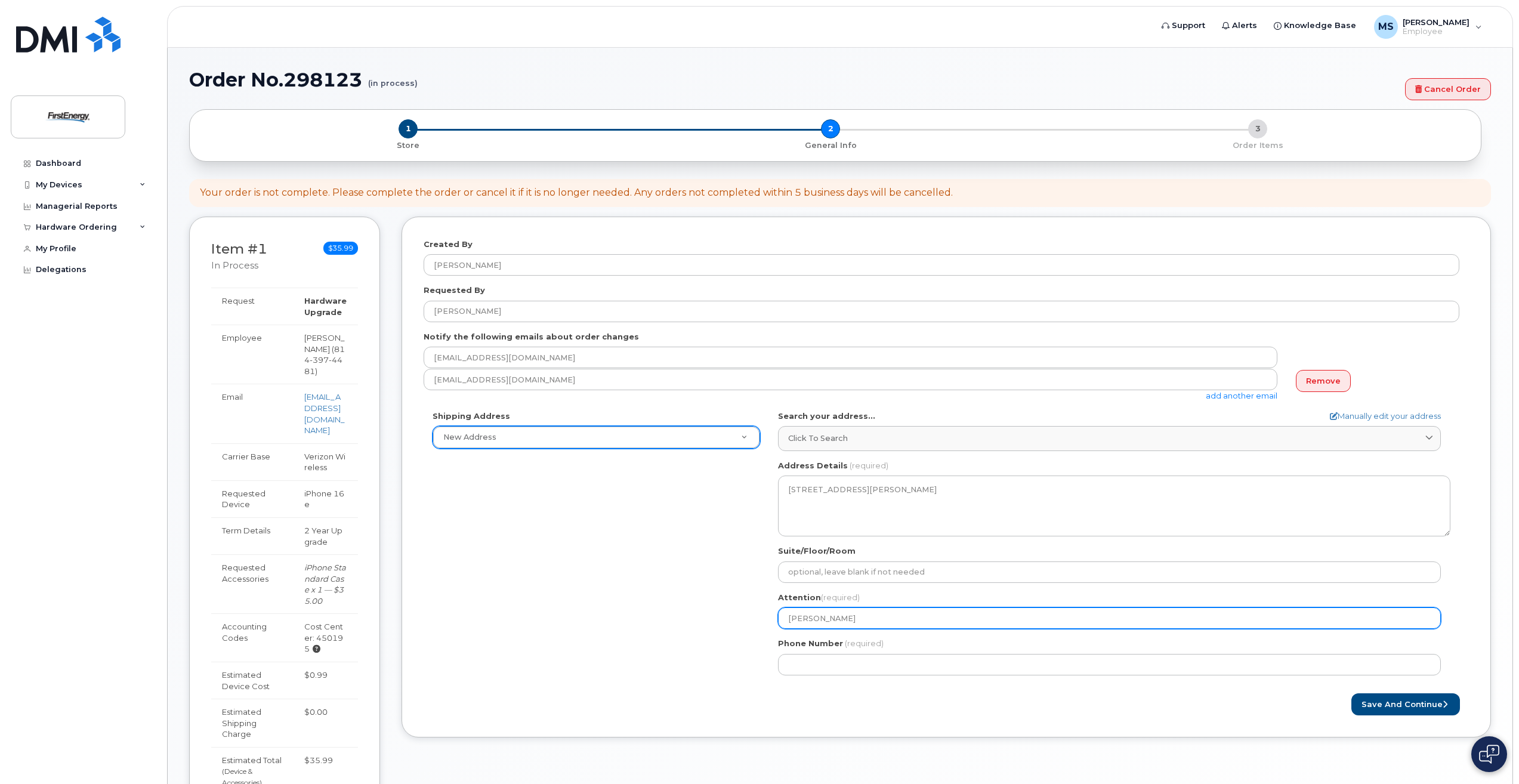
select select
type input "Juan Varo"
select select
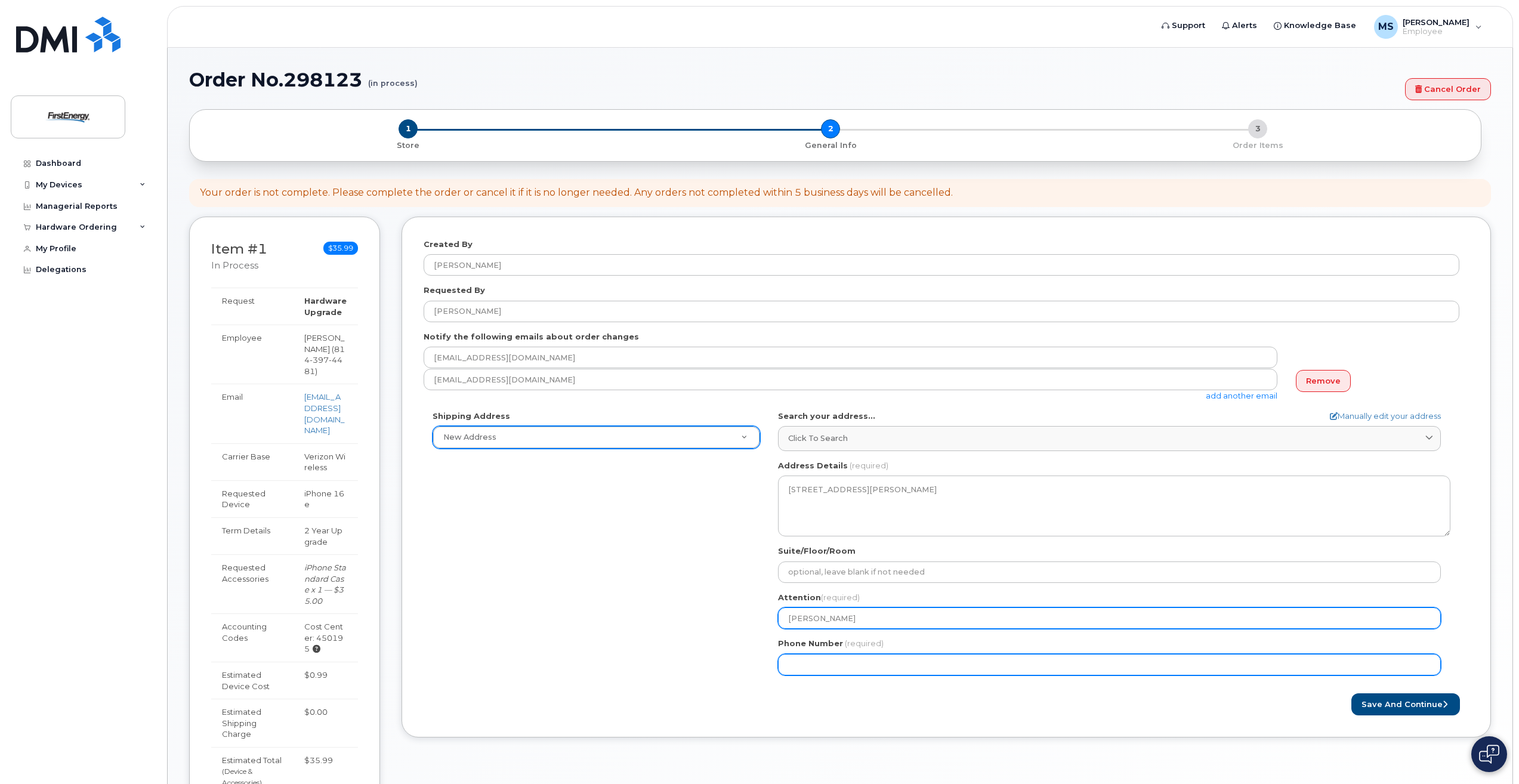
type input "[PERSON_NAME]"
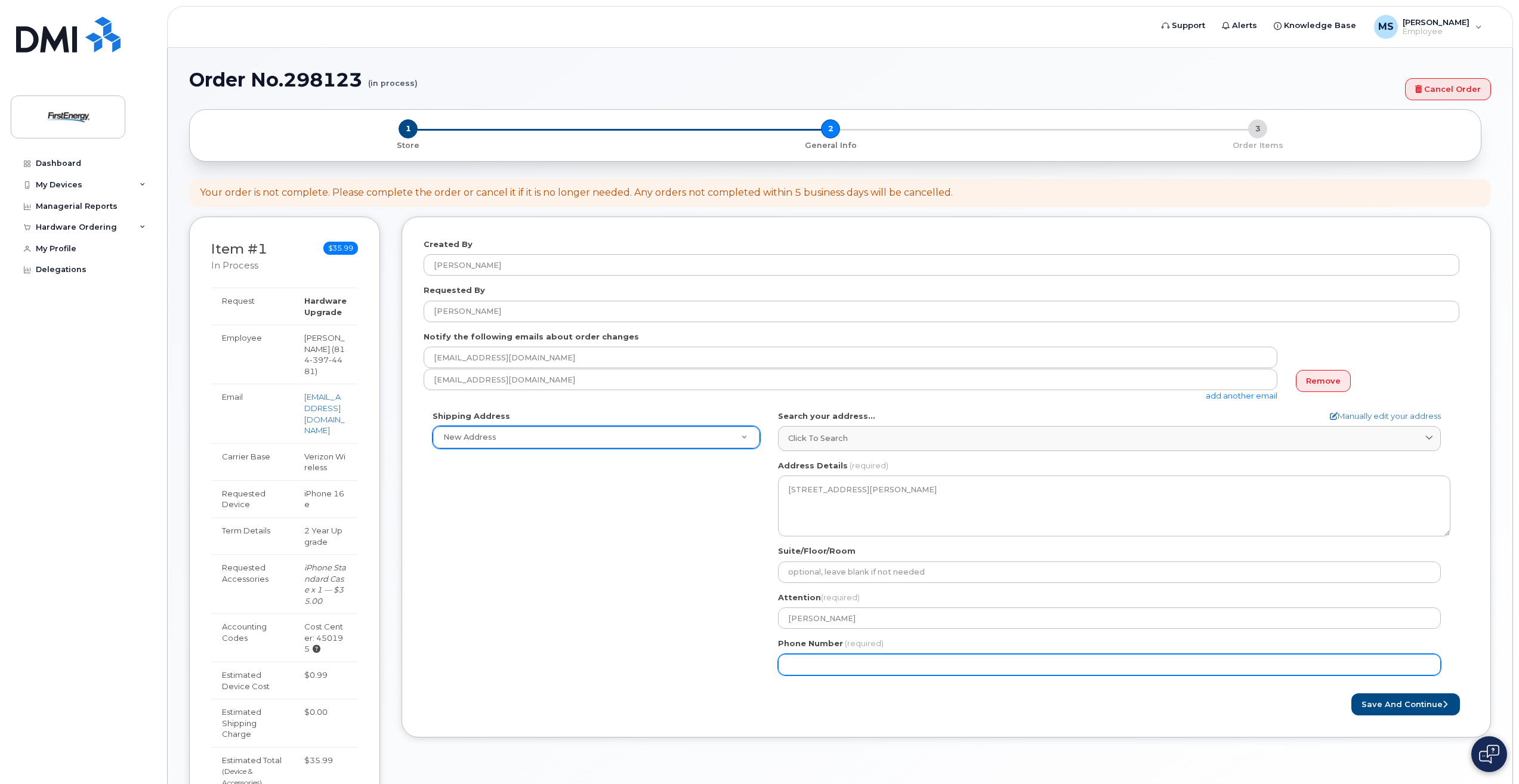
click at [982, 665] on input "Phone Number" at bounding box center [1110, 664] width 663 height 22
type input "814397448"
select select
type input "8143974481"
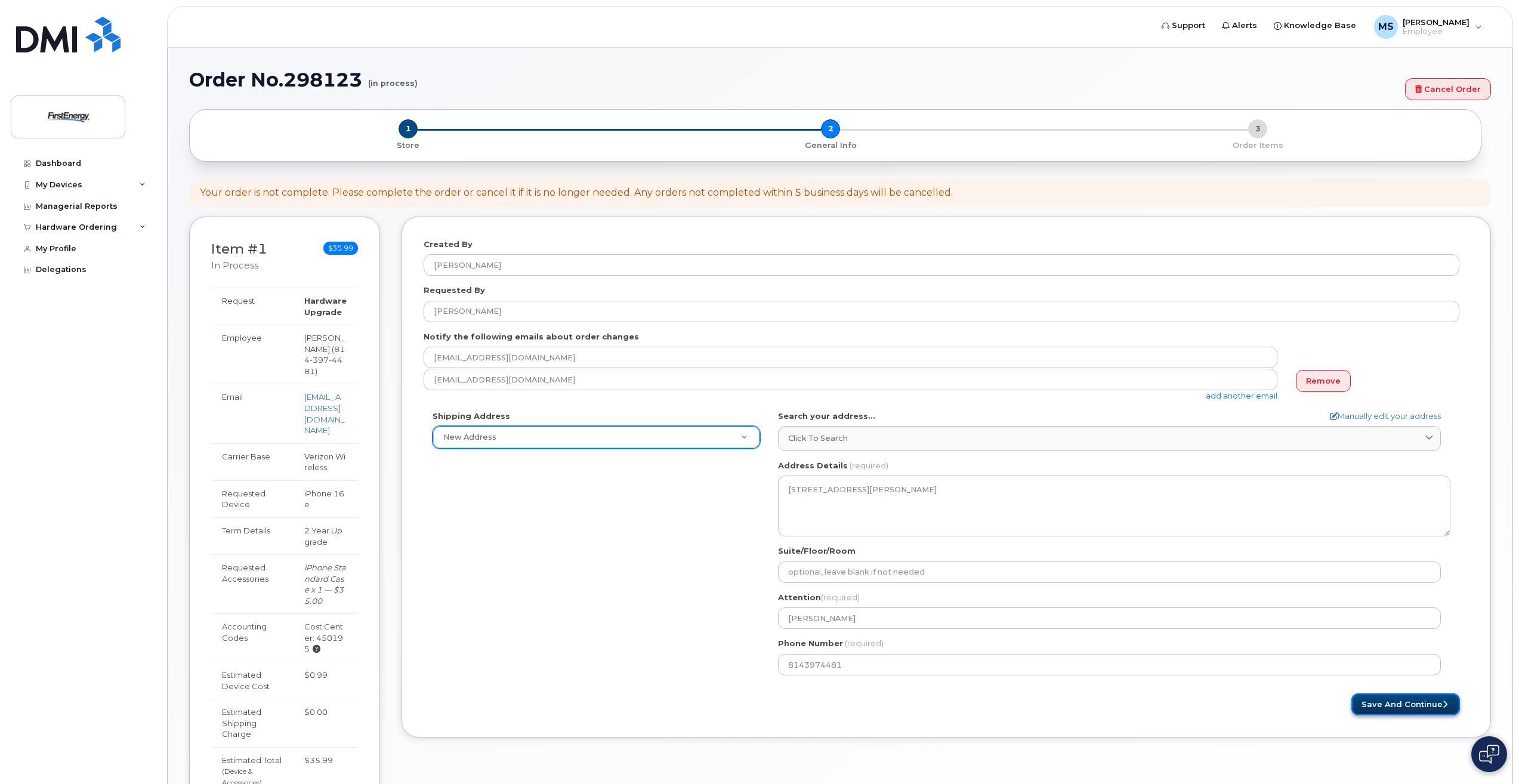
click at [1395, 700] on button "Save and Continue" at bounding box center [1405, 704] width 108 height 22
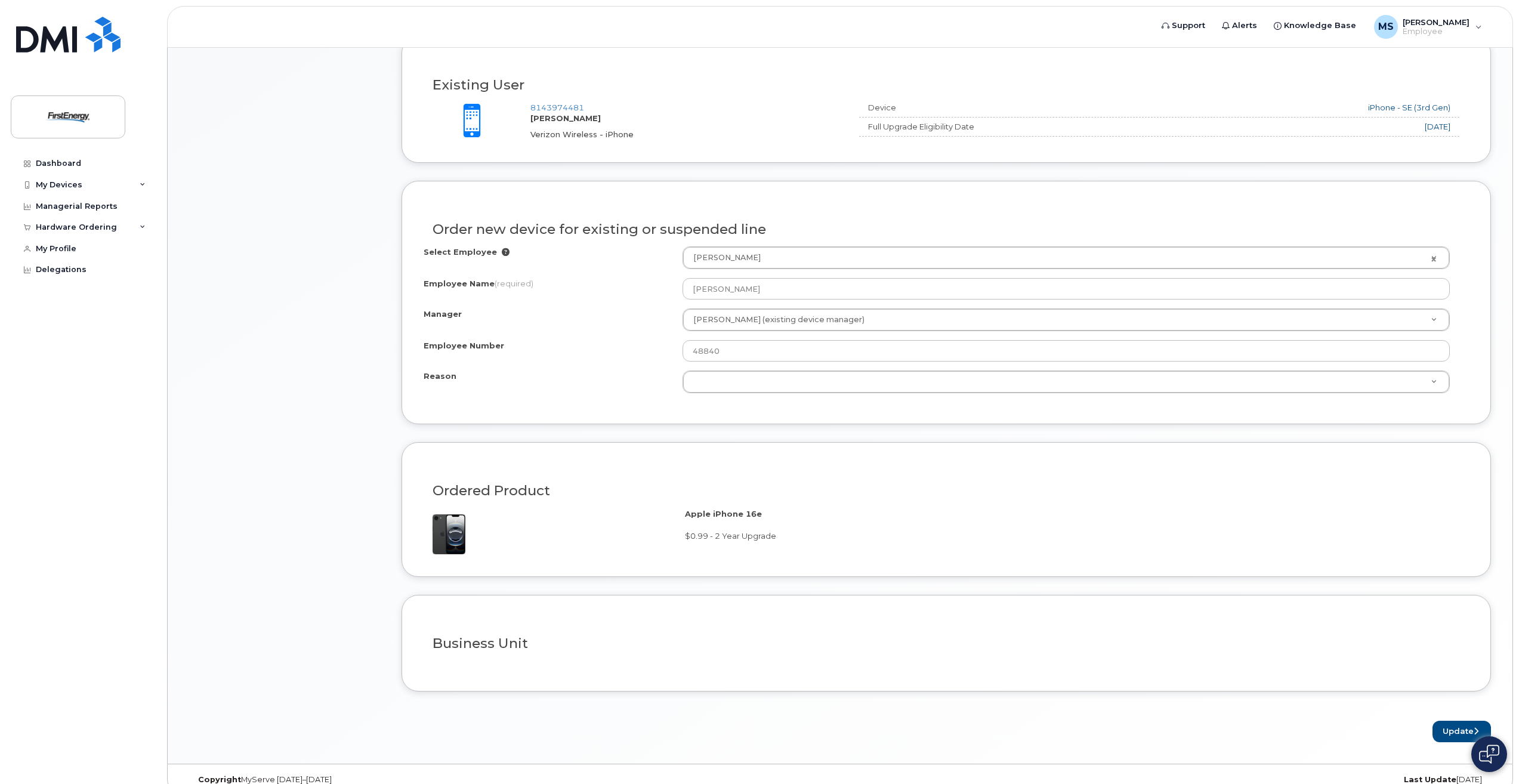
scroll to position [492, 0]
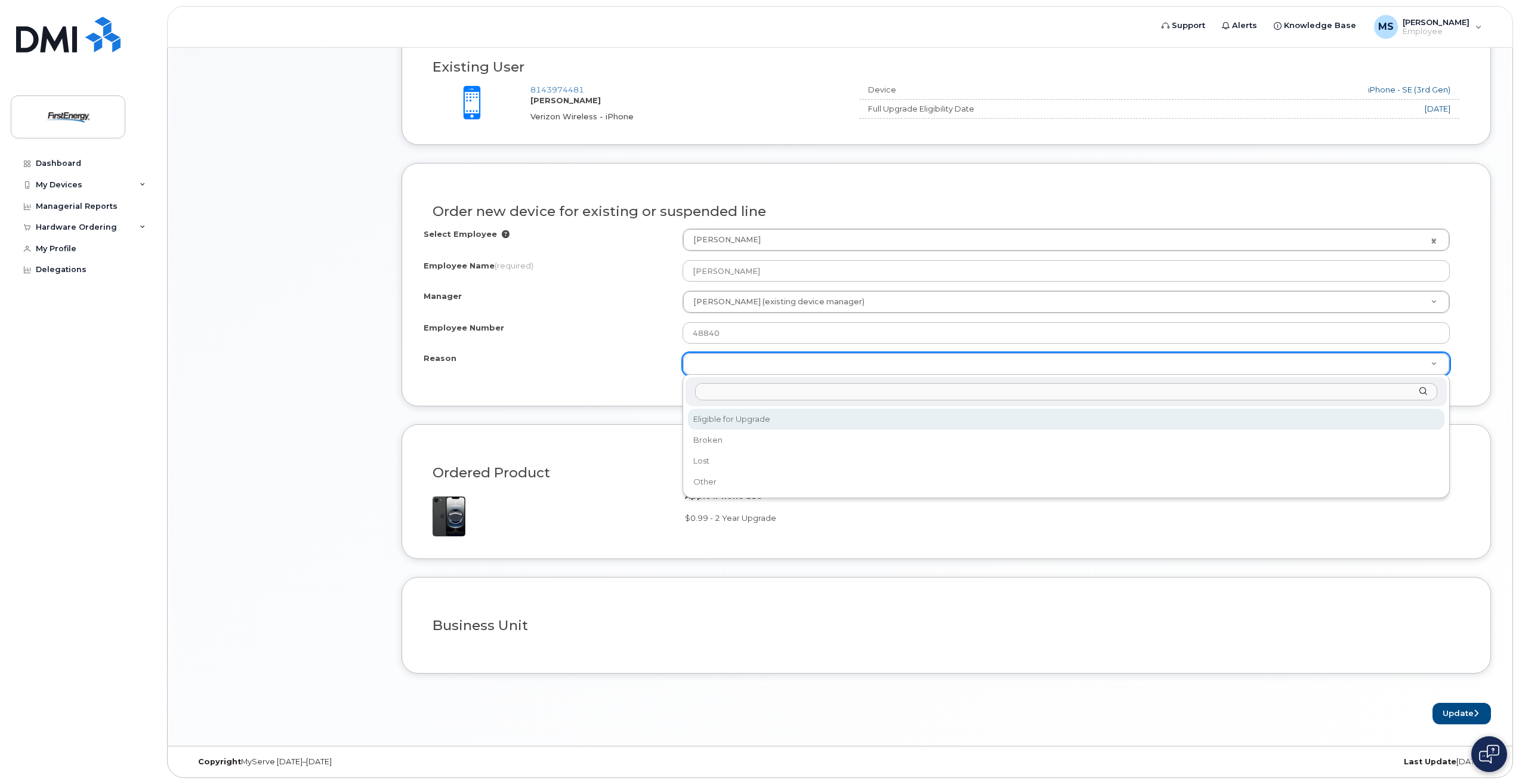
select select "eligible_for_upgrade"
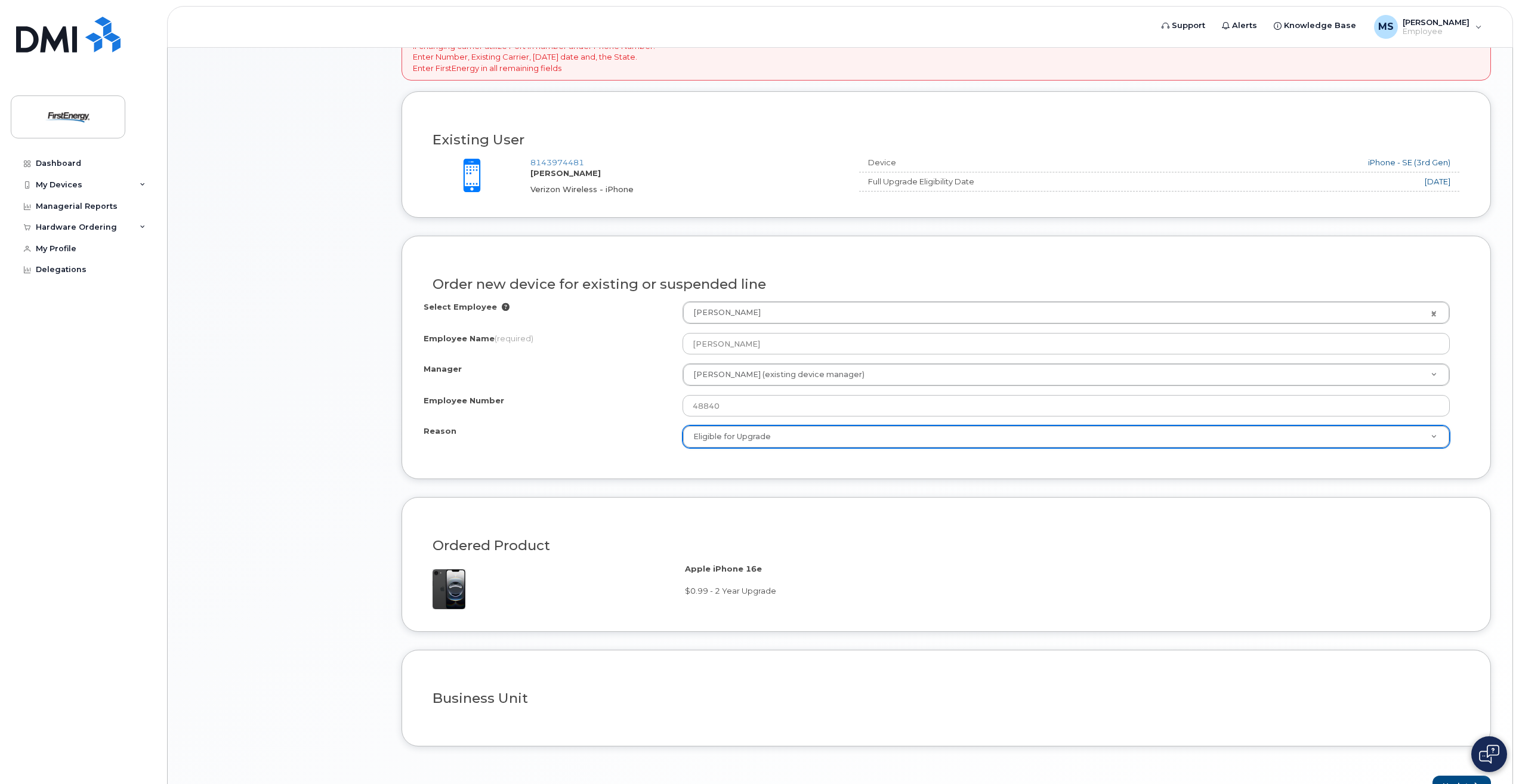
scroll to position [312, 0]
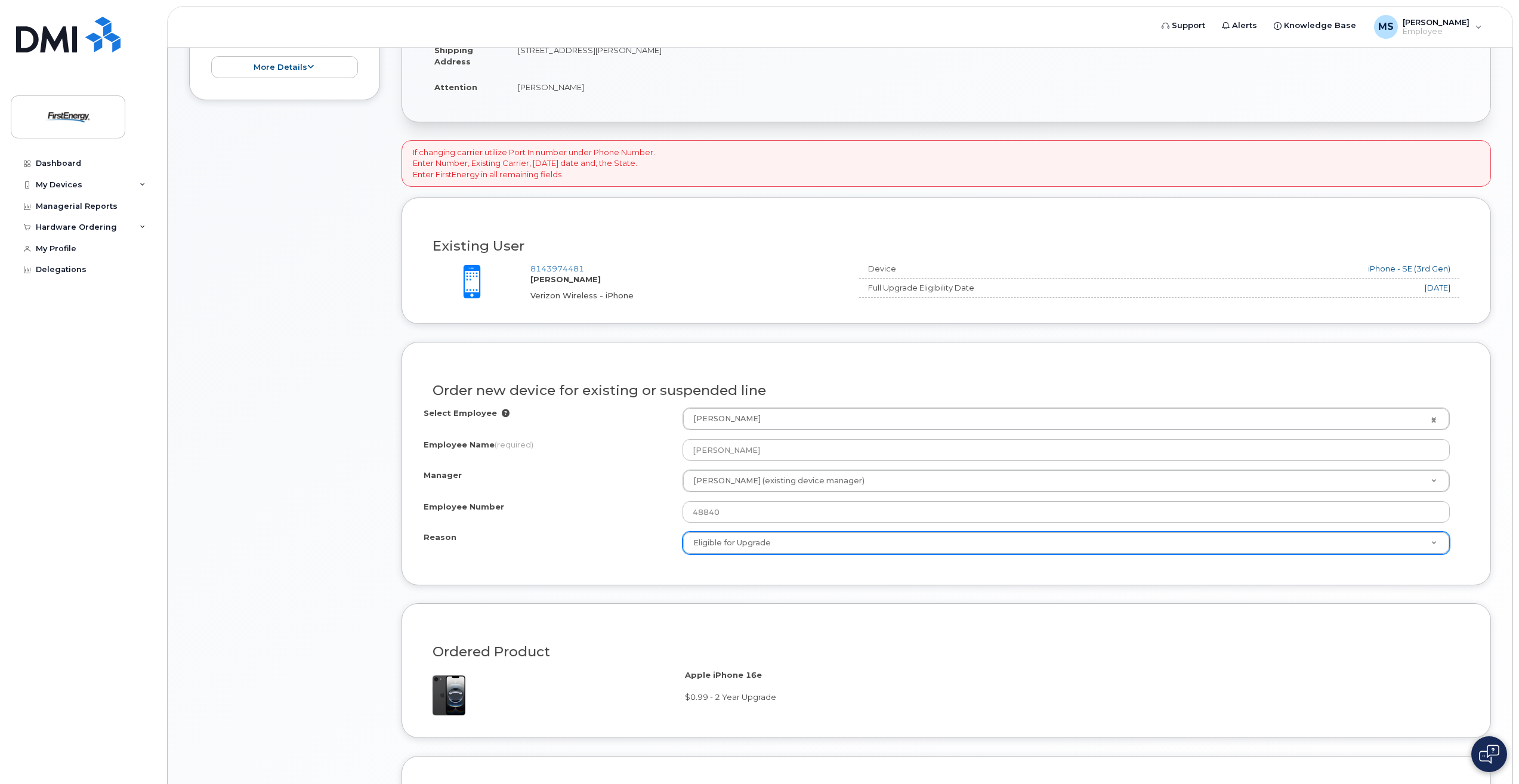
click at [502, 414] on icon at bounding box center [505, 413] width 8 height 8
click at [502, 414] on icon at bounding box center [505, 413] width 8 height 8
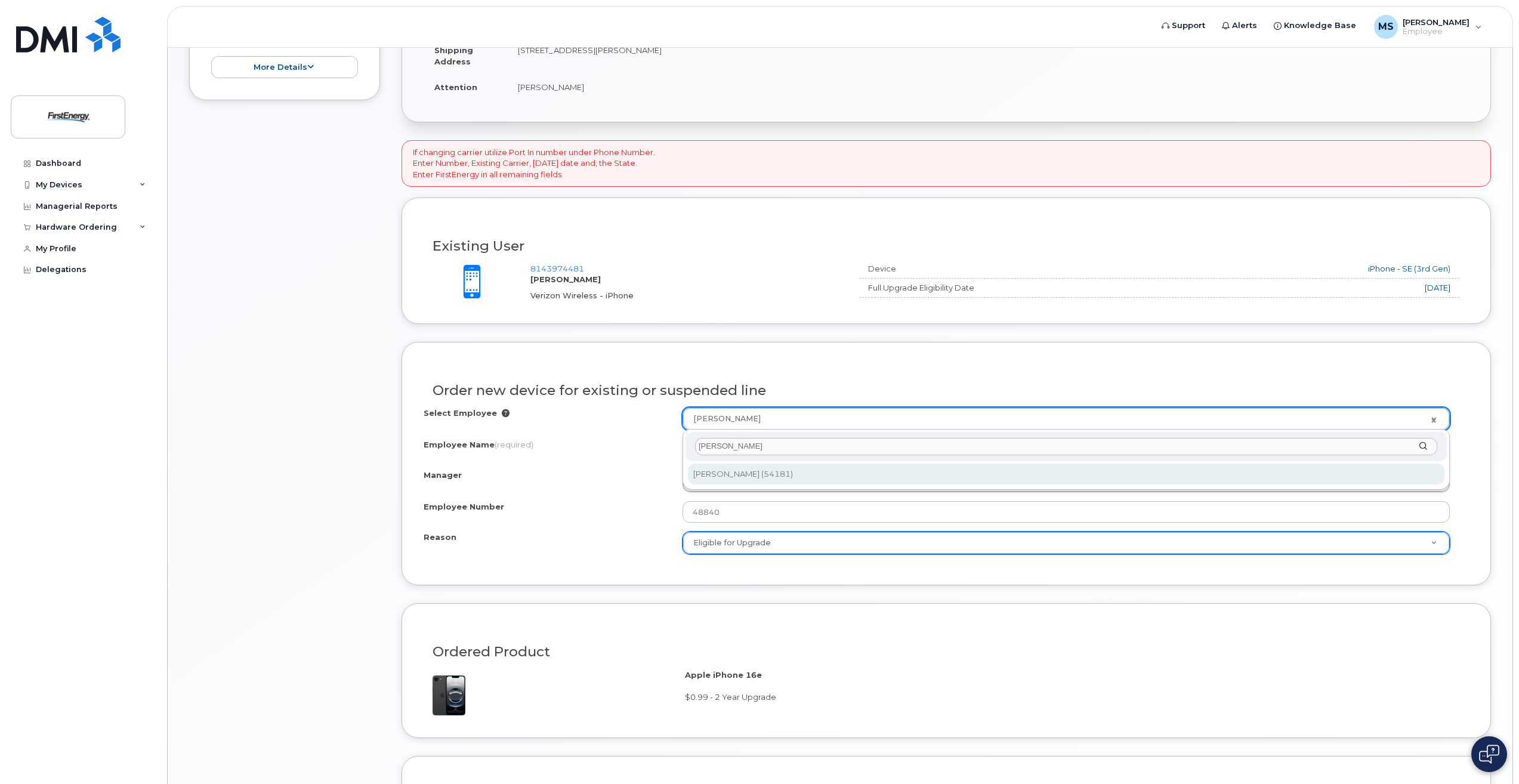
type input "Juan B V"
type input "2065623"
type input "[PERSON_NAME]"
type input "54181"
select select "2081817"
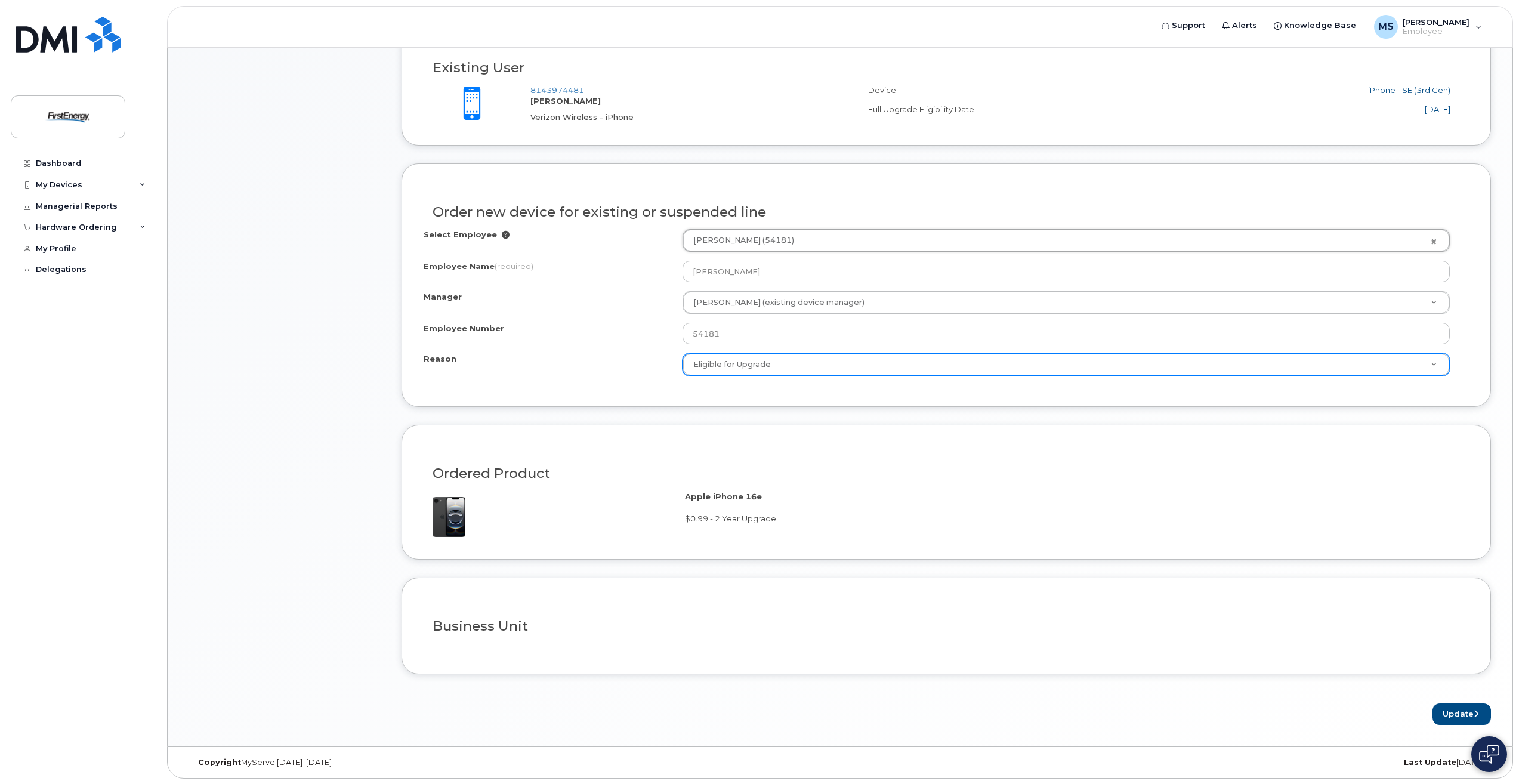
scroll to position [492, 0]
click at [1469, 715] on button "Update" at bounding box center [1462, 714] width 59 height 22
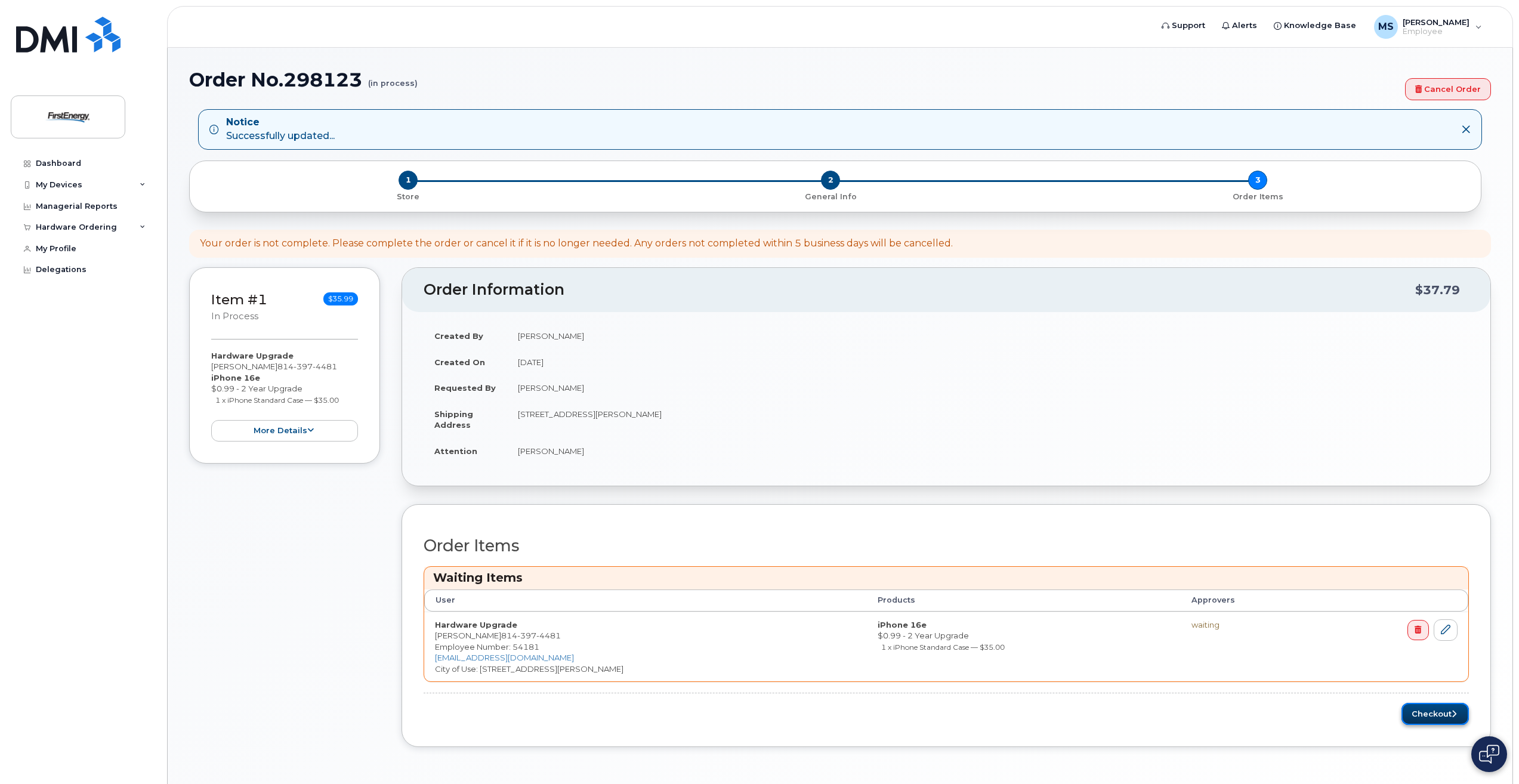
click at [1445, 711] on button "Checkout" at bounding box center [1435, 714] width 68 height 22
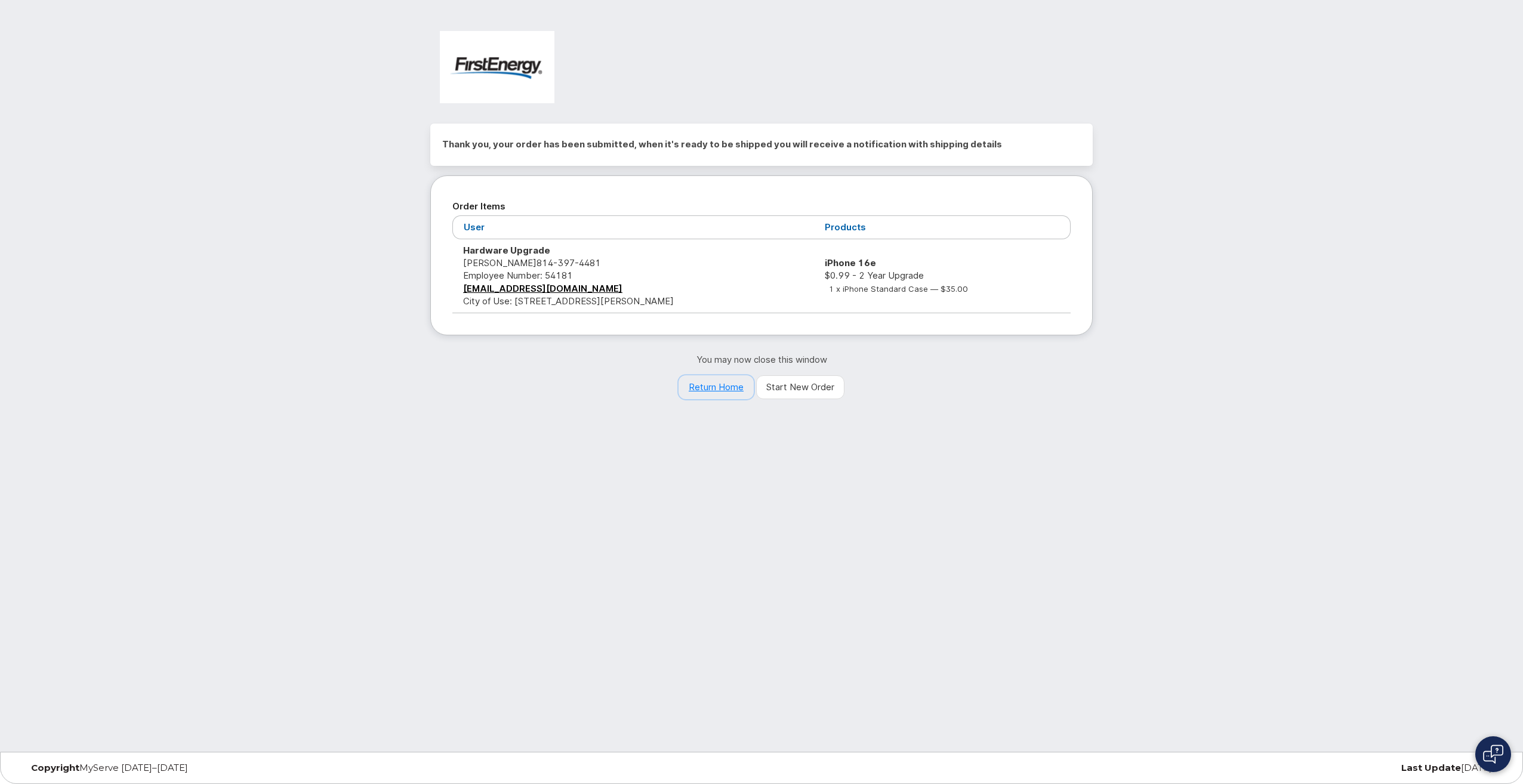
click at [720, 384] on link "Return Home" at bounding box center [716, 388] width 75 height 24
